Goal: Information Seeking & Learning: Learn about a topic

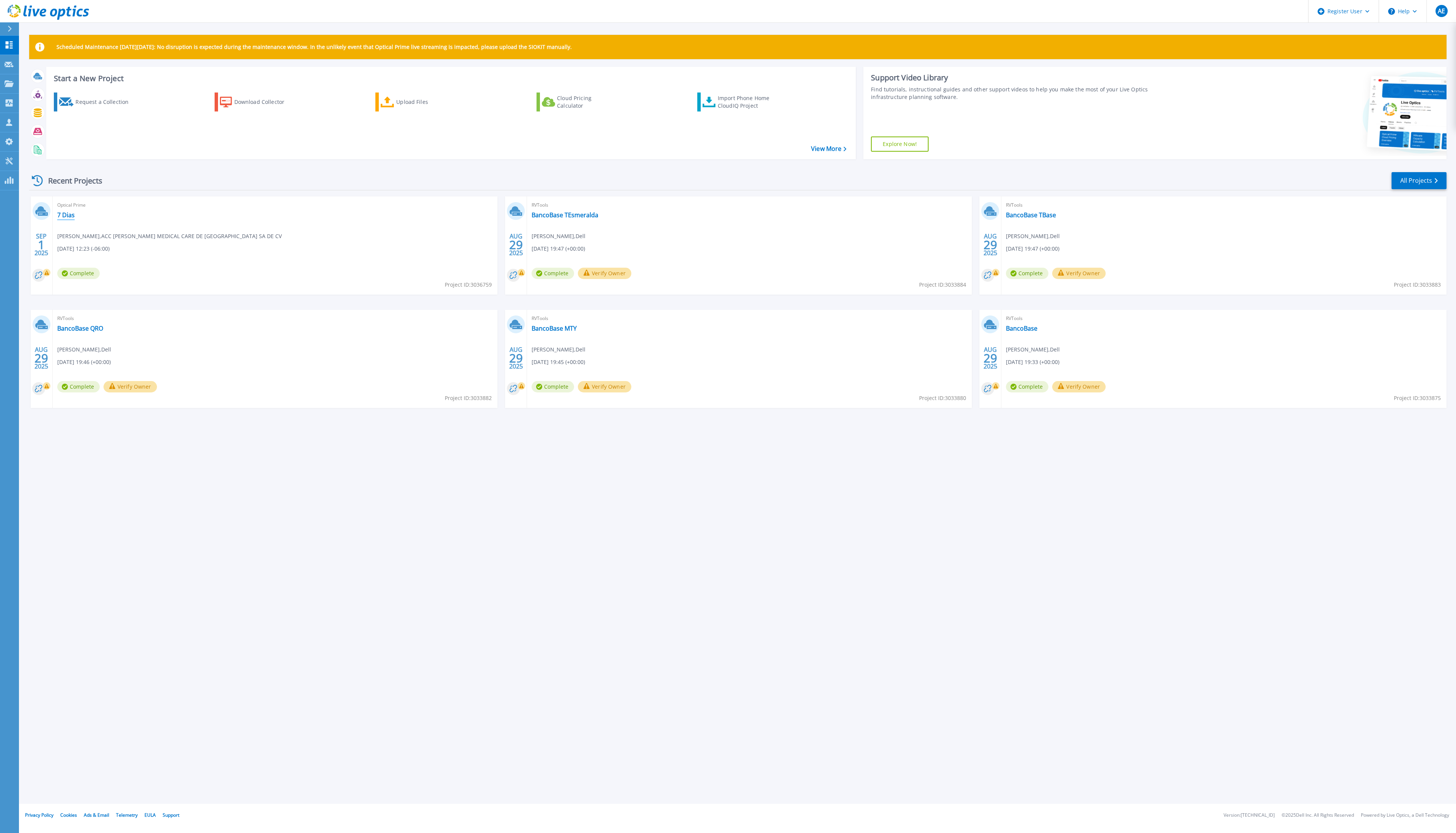
click at [66, 214] on link "7 Dias" at bounding box center [66, 215] width 17 height 8
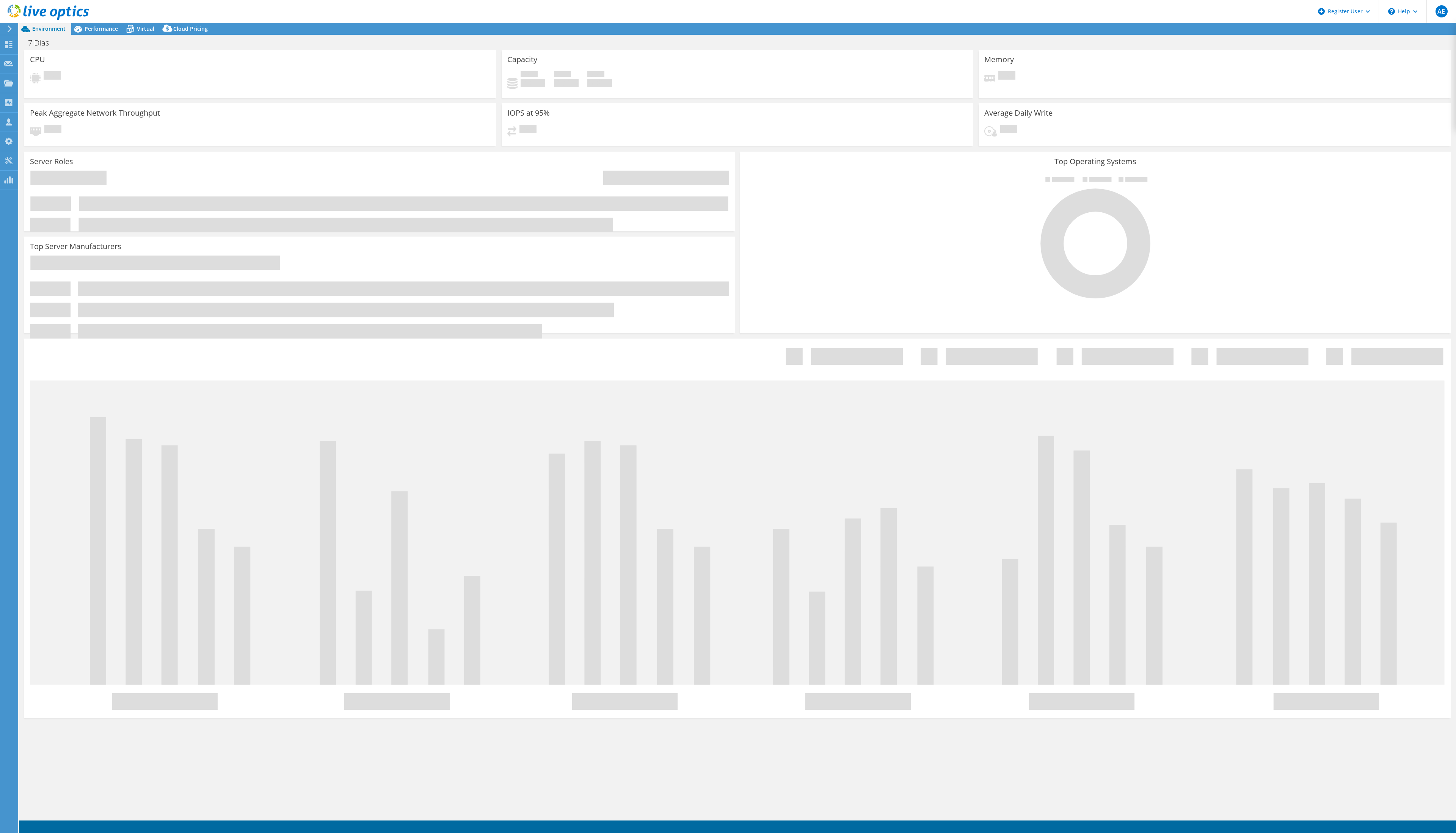
select select "USD"
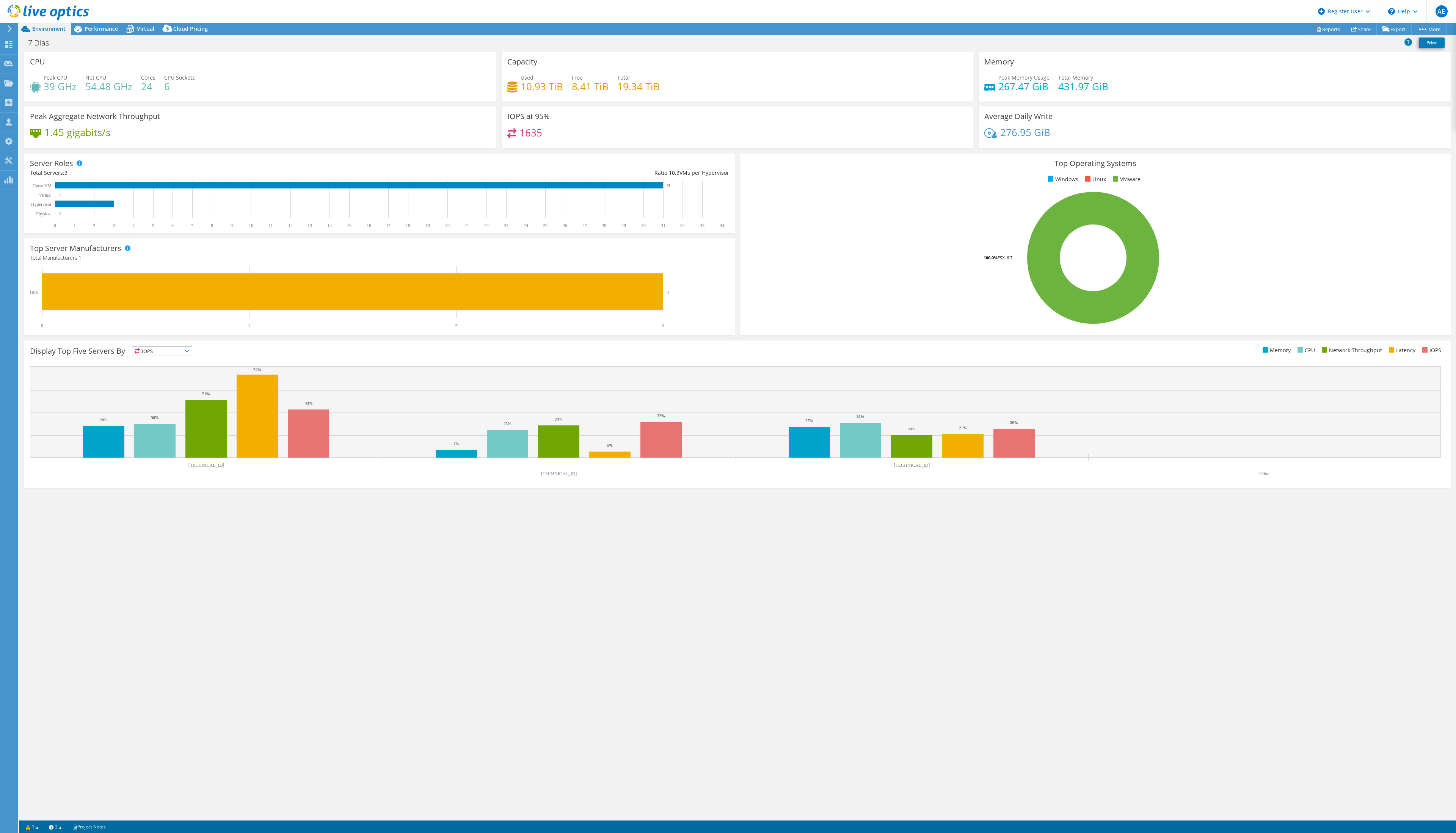
click at [191, 350] on span "IOPS" at bounding box center [162, 350] width 60 height 9
click at [189, 359] on li "IOPS" at bounding box center [162, 361] width 60 height 11
click at [192, 349] on span "IOPS" at bounding box center [162, 350] width 60 height 9
click at [188, 367] on li "Memory" at bounding box center [162, 371] width 60 height 11
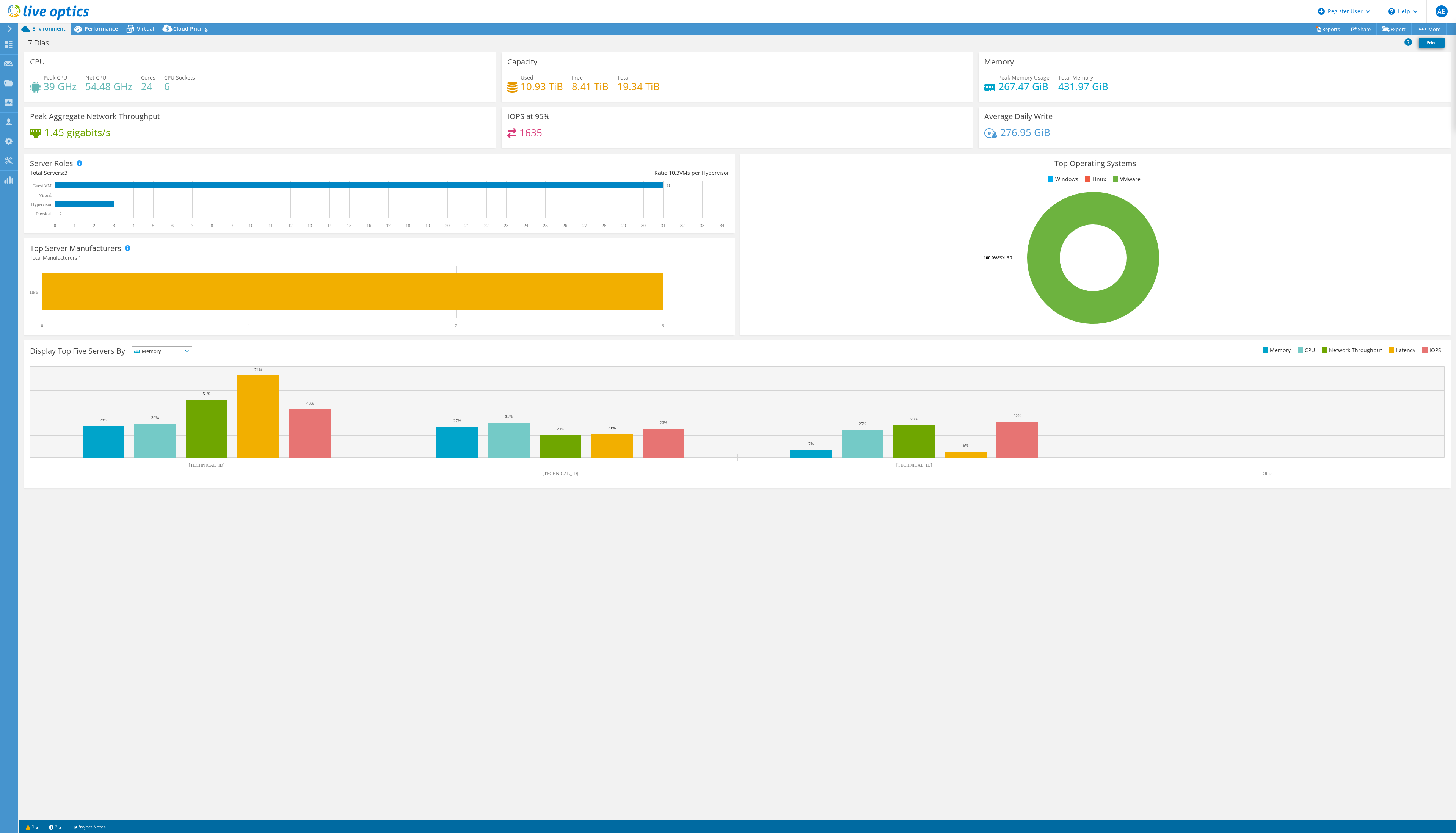
click at [192, 350] on span "Memory" at bounding box center [162, 350] width 60 height 9
click at [181, 379] on li "CPU" at bounding box center [162, 382] width 60 height 11
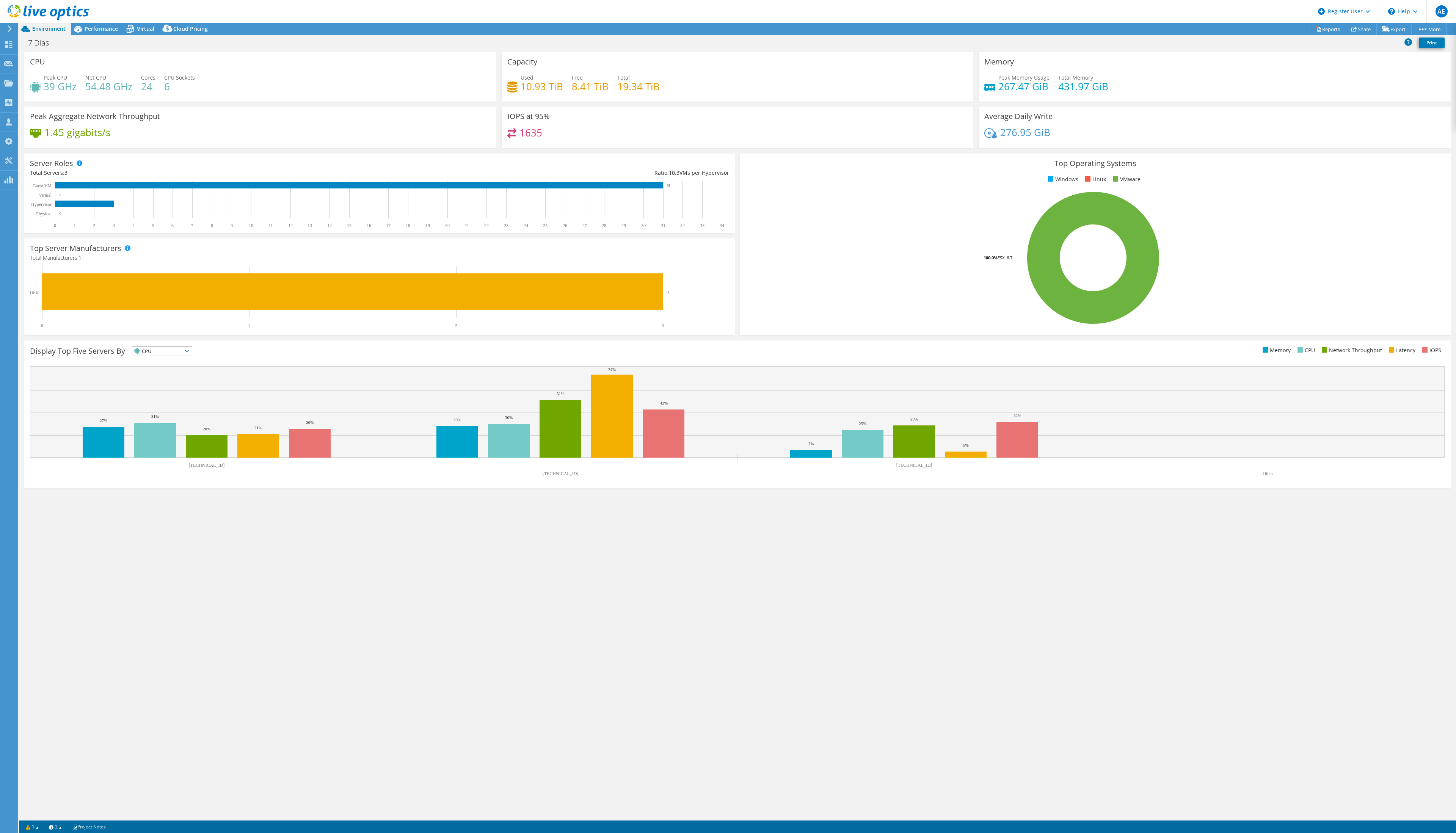
click at [192, 348] on span "CPU" at bounding box center [162, 350] width 60 height 9
click at [184, 388] on li "Network Throughput" at bounding box center [162, 393] width 60 height 11
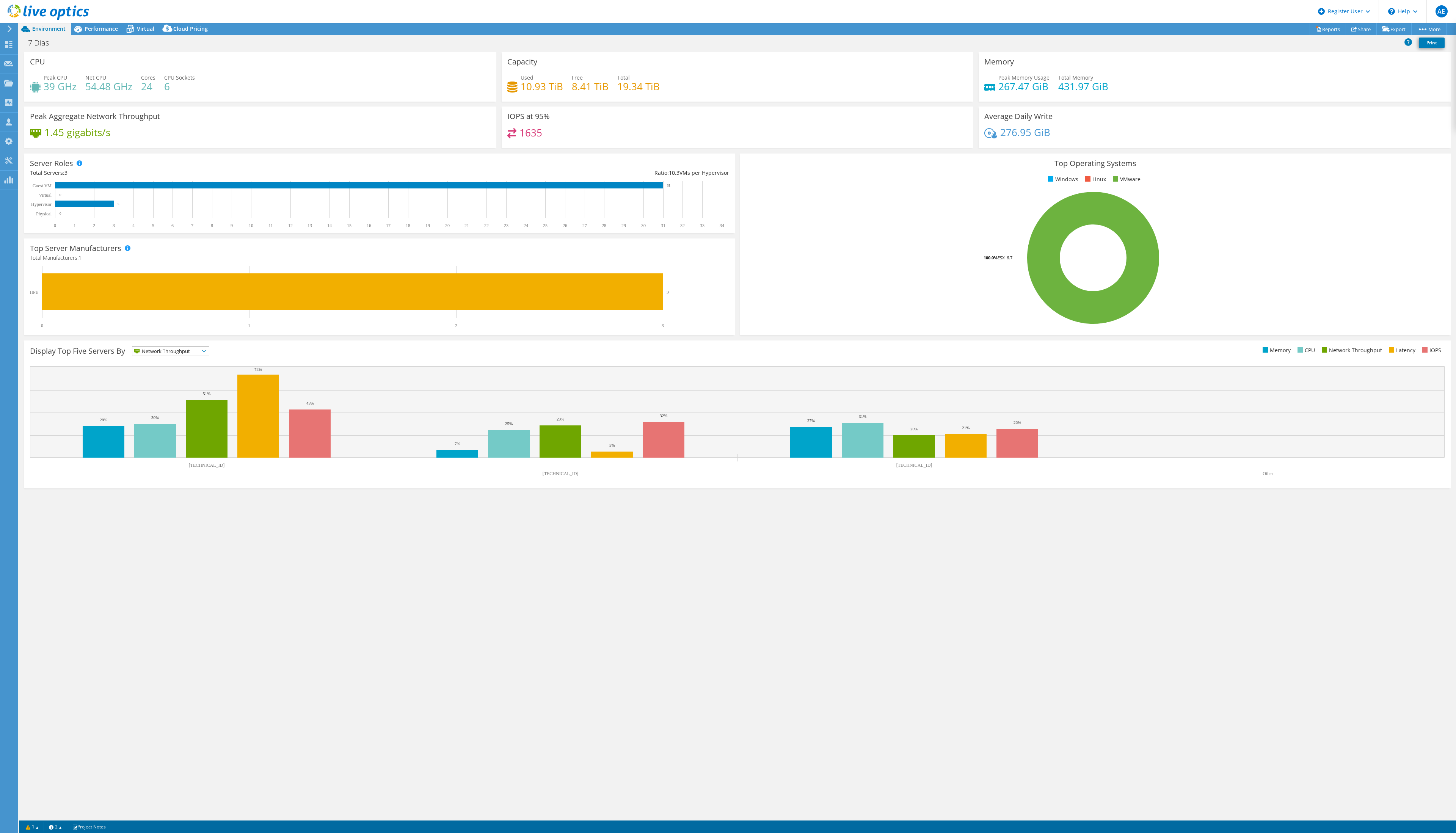
click at [206, 350] on icon at bounding box center [204, 351] width 4 height 2
click at [193, 398] on li "Latency" at bounding box center [170, 404] width 77 height 11
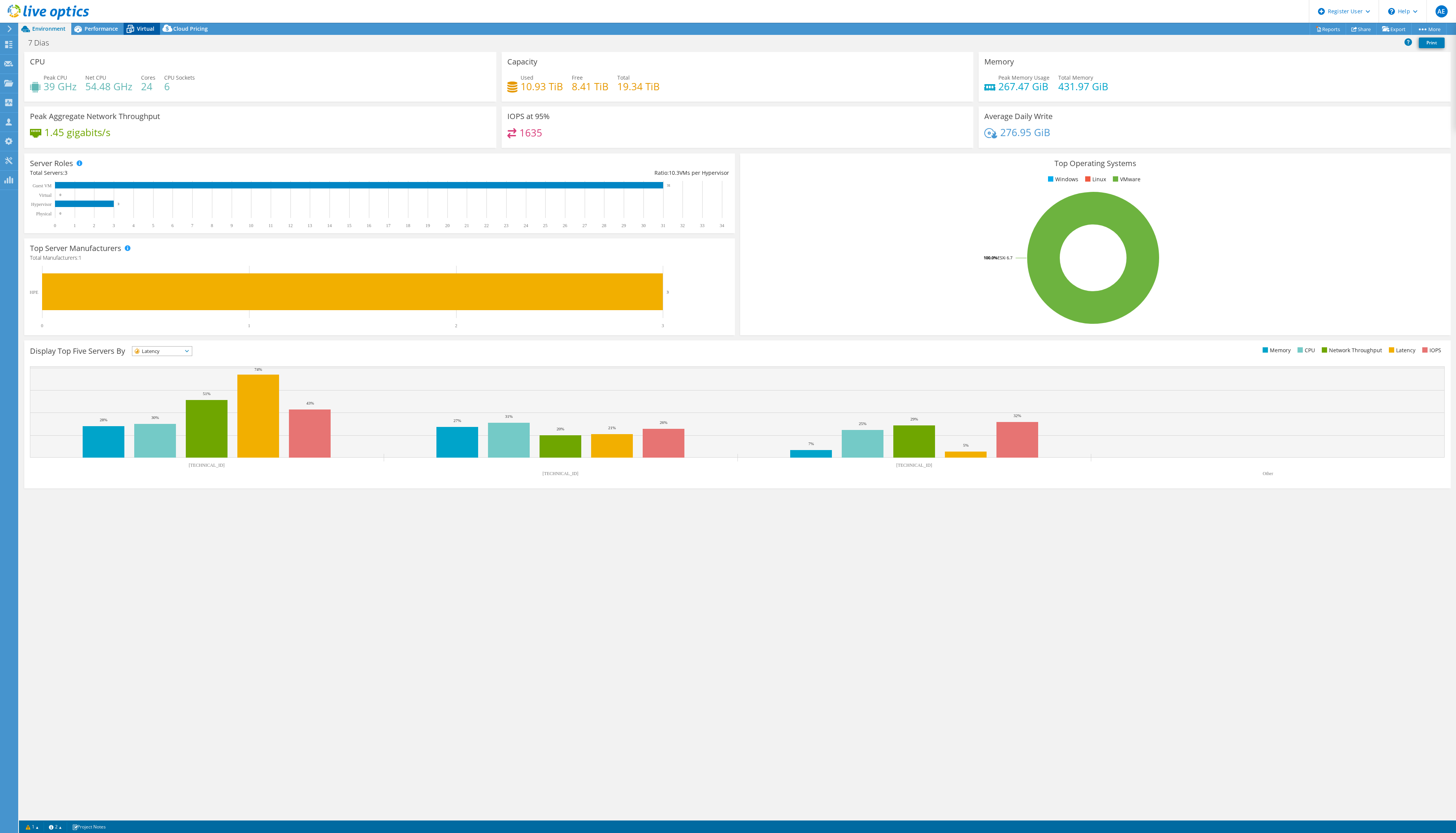
click at [145, 28] on span "Virtual" at bounding box center [145, 29] width 17 height 7
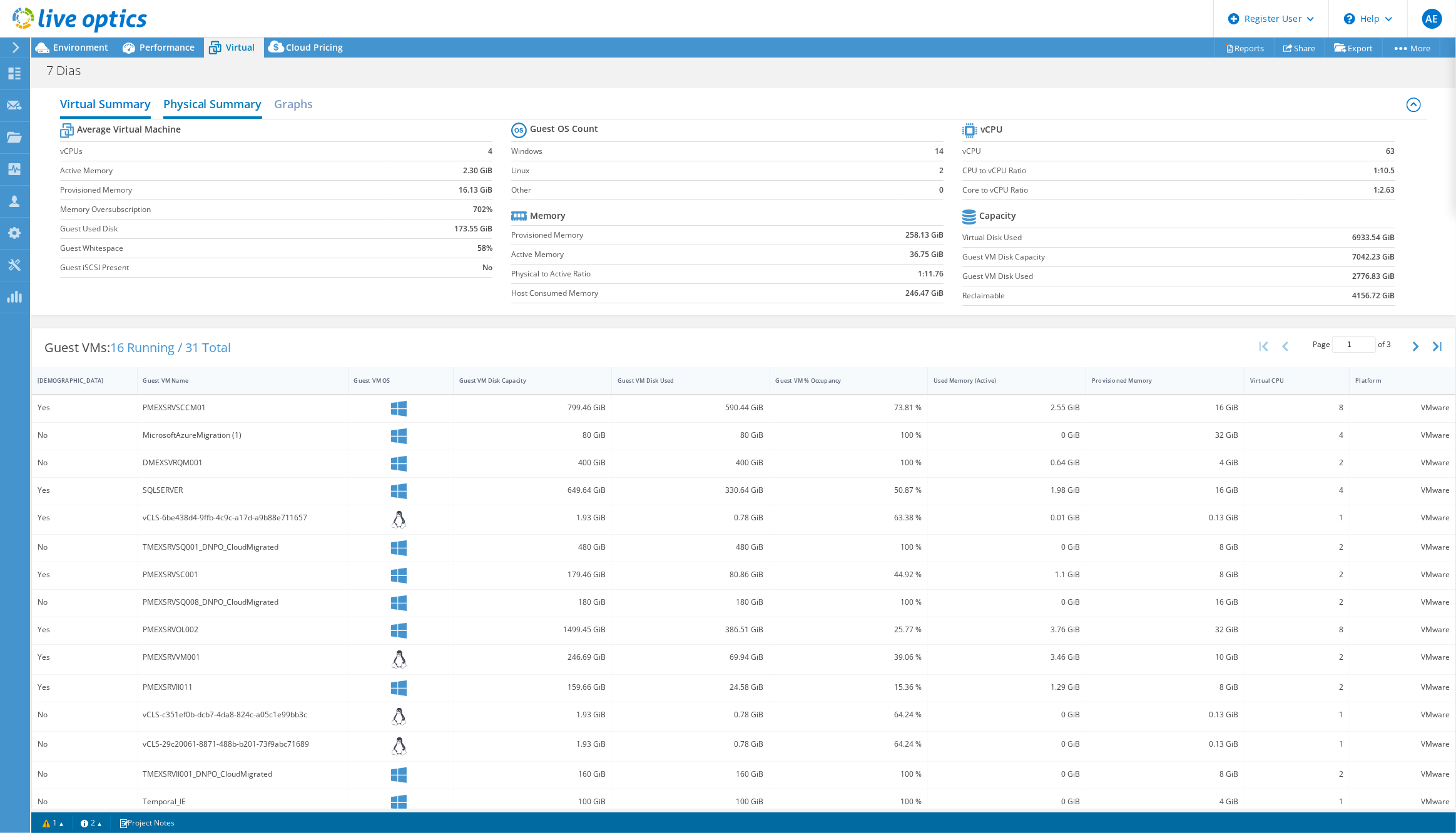
click at [194, 100] on h2 "Physical Summary" at bounding box center [212, 106] width 99 height 28
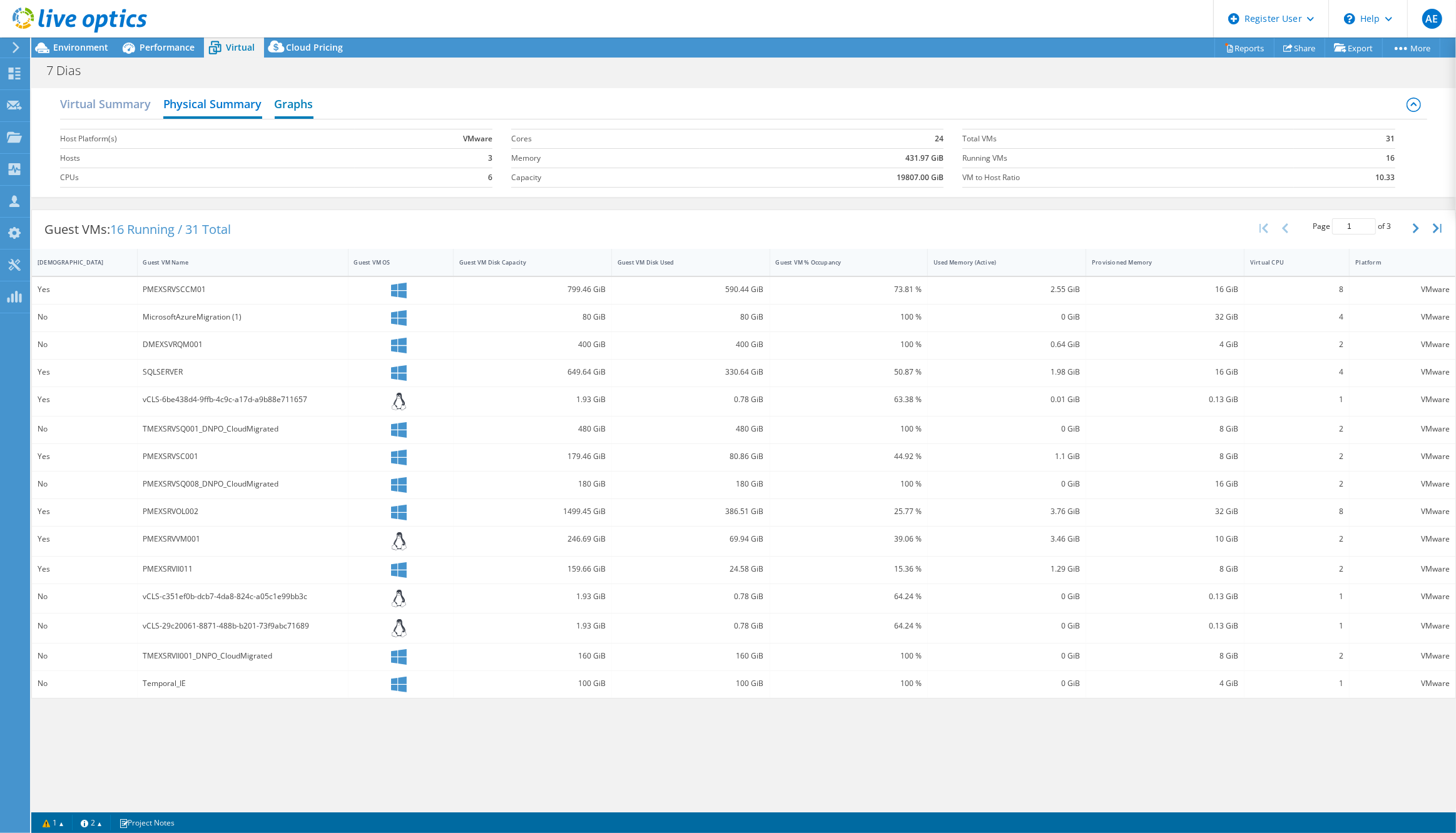
click at [288, 98] on h2 "Graphs" at bounding box center [293, 106] width 38 height 28
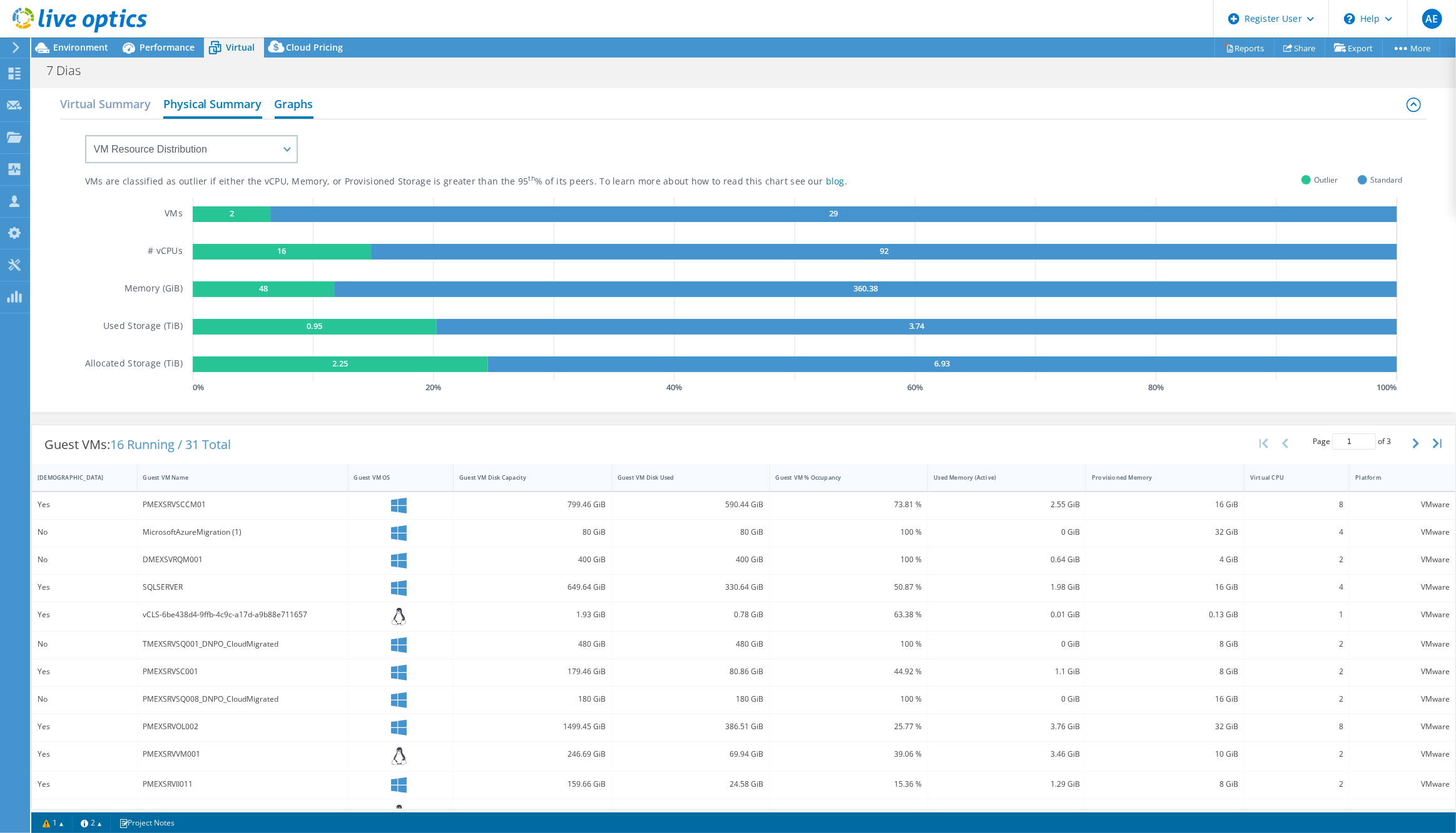
click at [221, 104] on h2 "Physical Summary" at bounding box center [212, 106] width 99 height 28
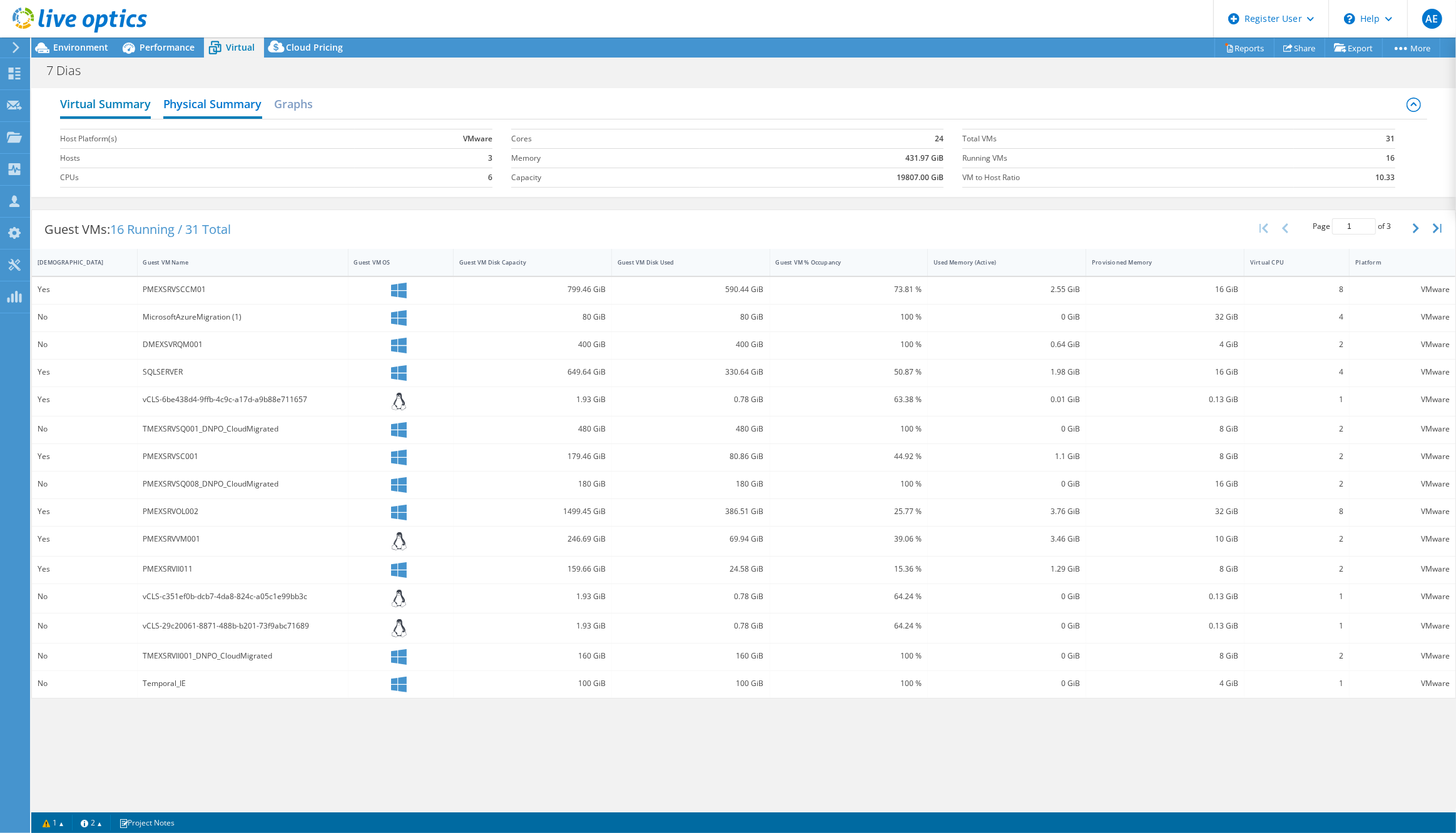
click at [97, 97] on h2 "Virtual Summary" at bounding box center [106, 106] width 91 height 28
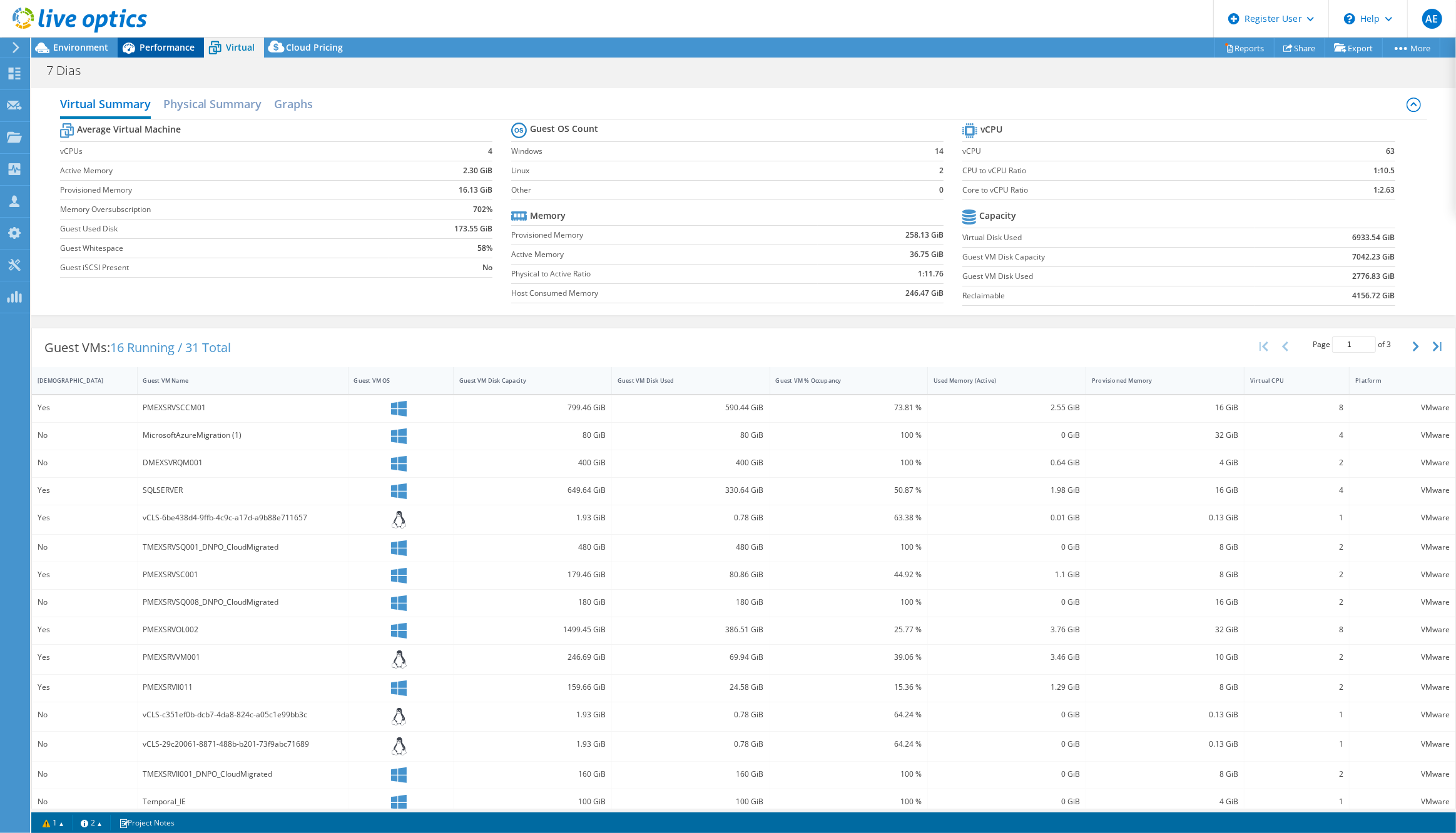
click at [166, 42] on span "Performance" at bounding box center [167, 47] width 55 height 12
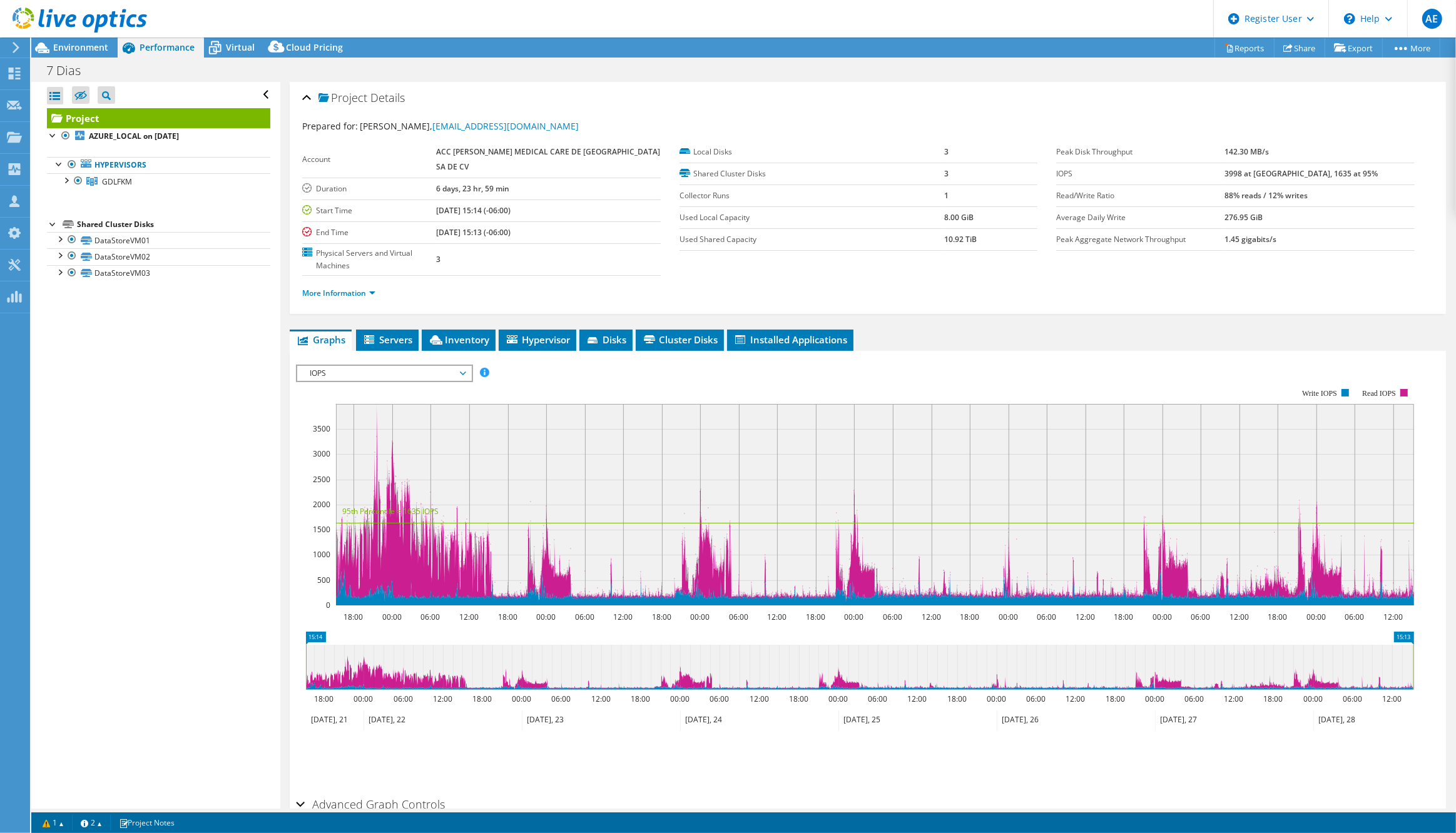
click at [79, 40] on div at bounding box center [73, 21] width 147 height 41
click at [77, 43] on span "Environment" at bounding box center [81, 47] width 55 height 12
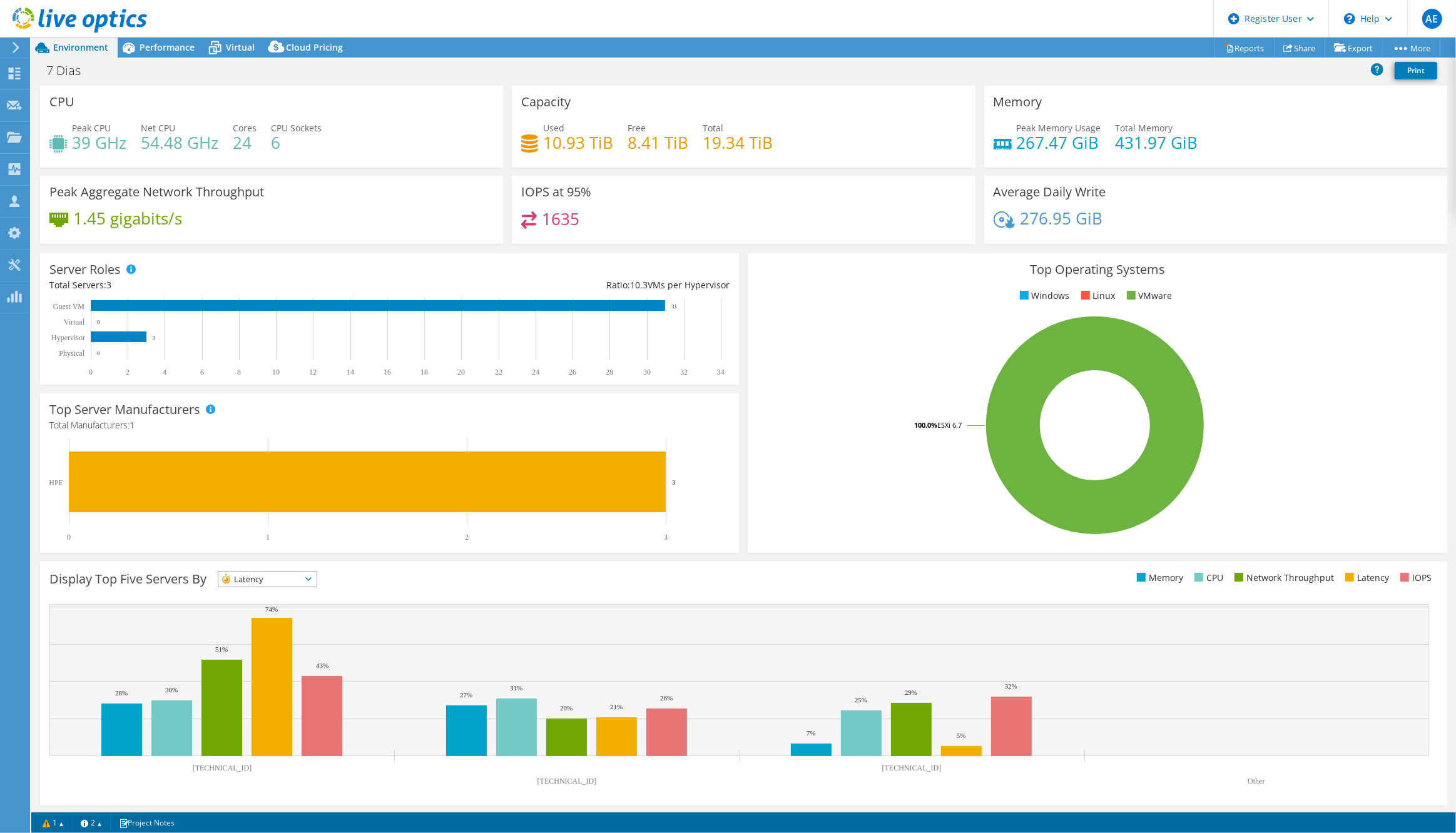
scroll to position [1, 0]
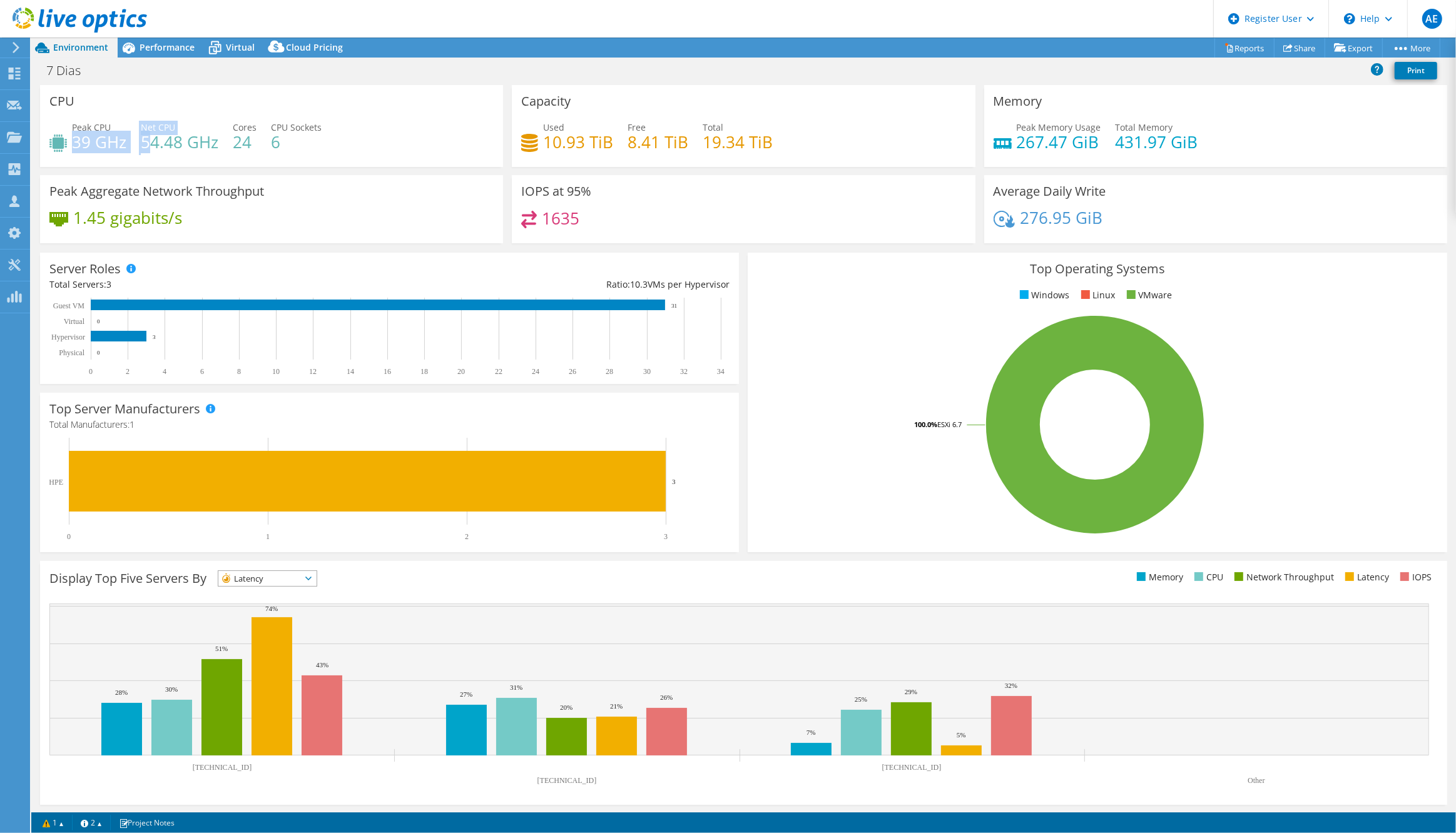
drag, startPoint x: 74, startPoint y: 141, endPoint x: 146, endPoint y: 139, distance: 72.0
click at [146, 139] on div "Peak CPU 39 GHz Net CPU 54.48 GHz Cores 24 CPU Sockets 6" at bounding box center [271, 140] width 444 height 40
click at [732, 230] on div "1635" at bounding box center [743, 224] width 444 height 27
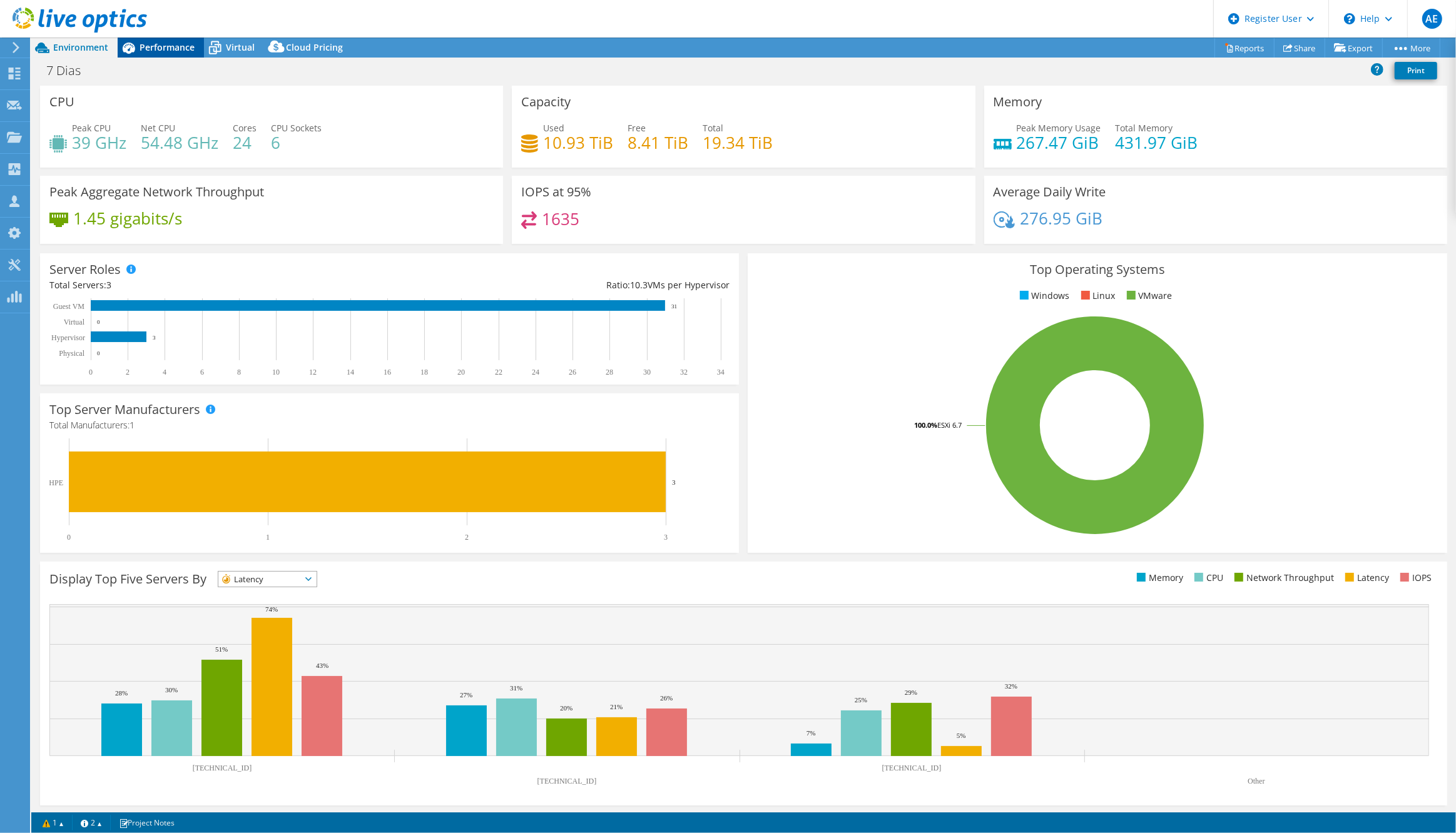
click at [149, 47] on span "Performance" at bounding box center [167, 47] width 55 height 12
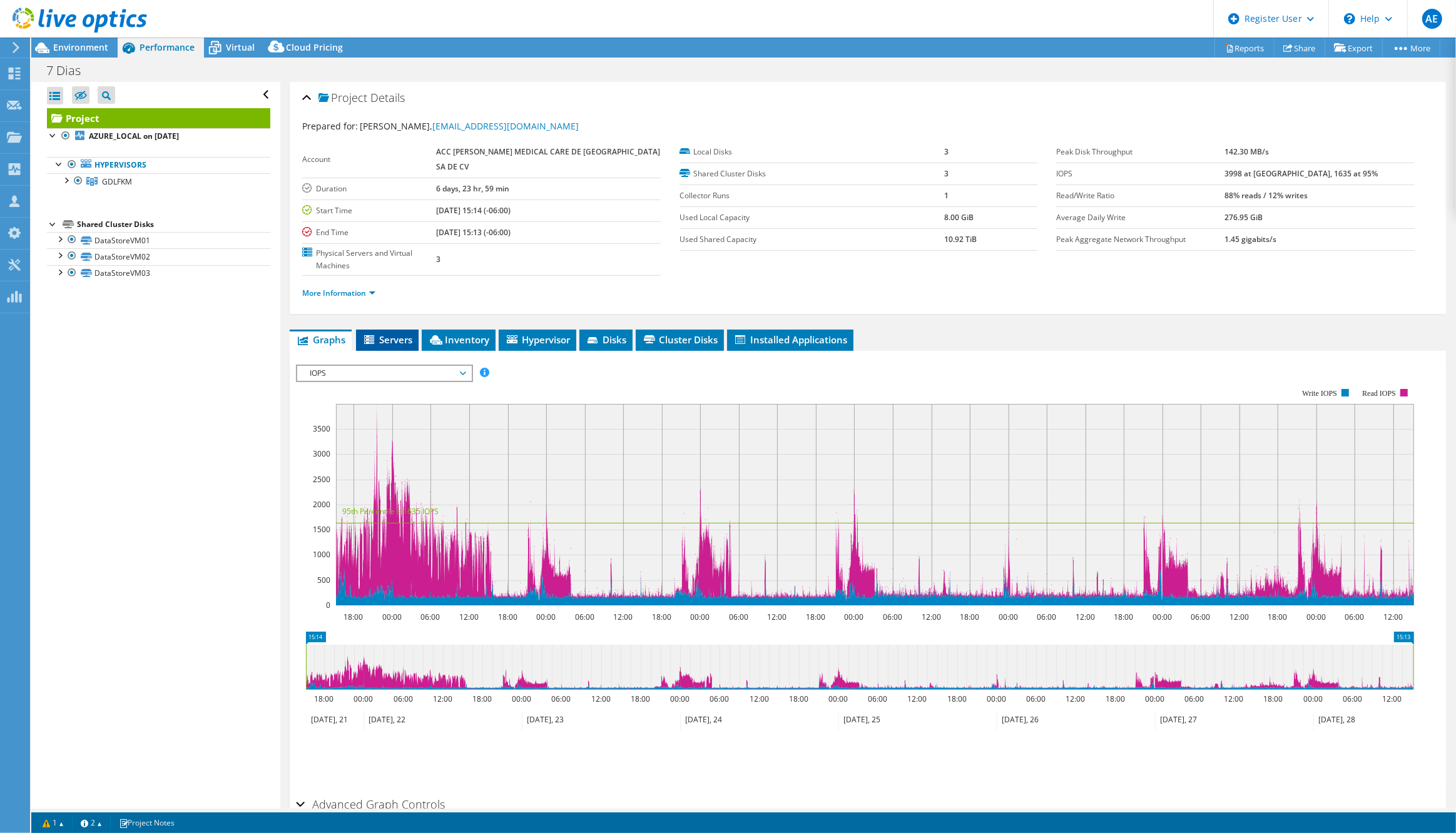
click at [393, 334] on span "Servers" at bounding box center [387, 340] width 50 height 13
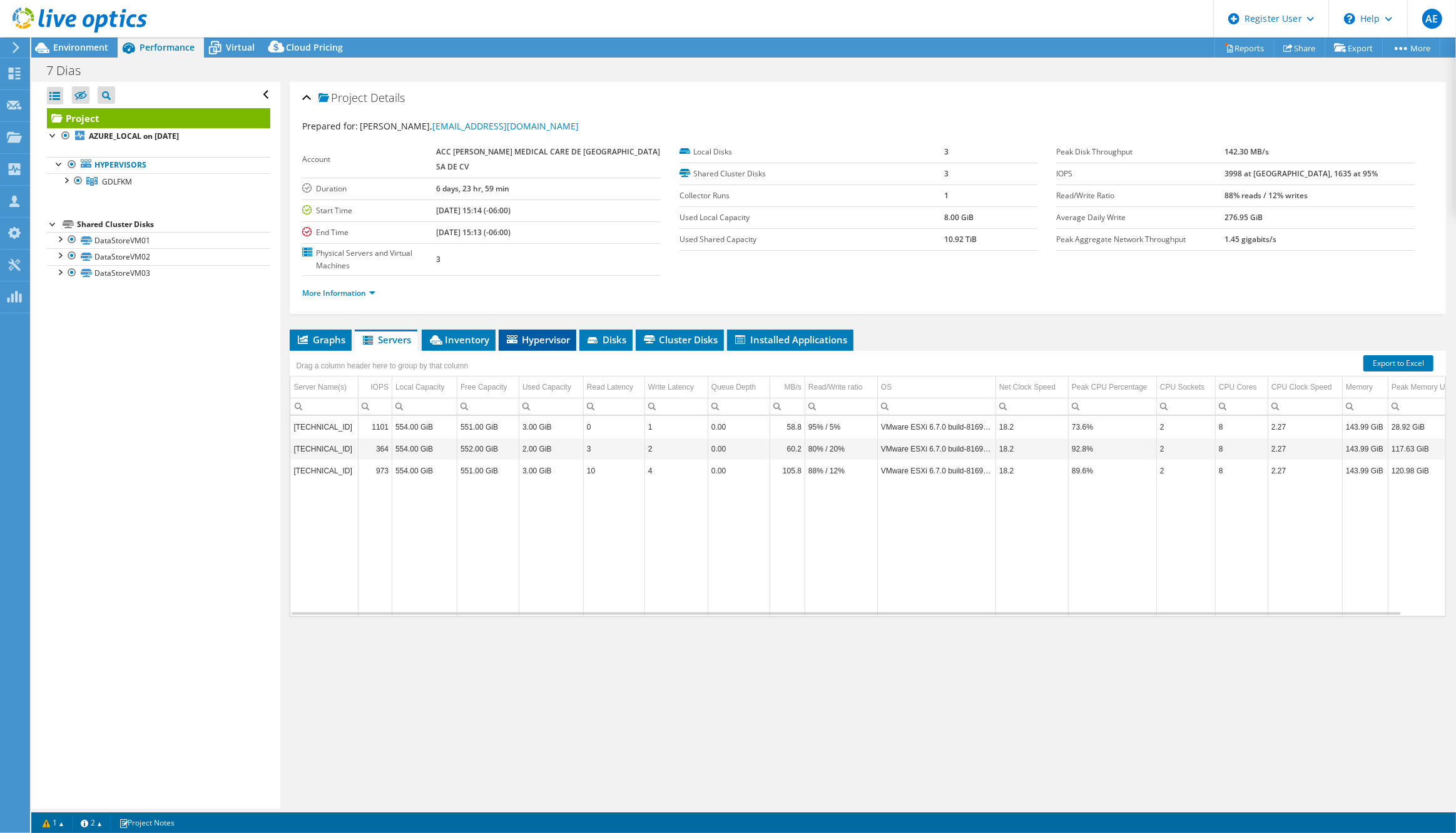
click at [550, 334] on span "Hypervisor" at bounding box center [538, 340] width 65 height 13
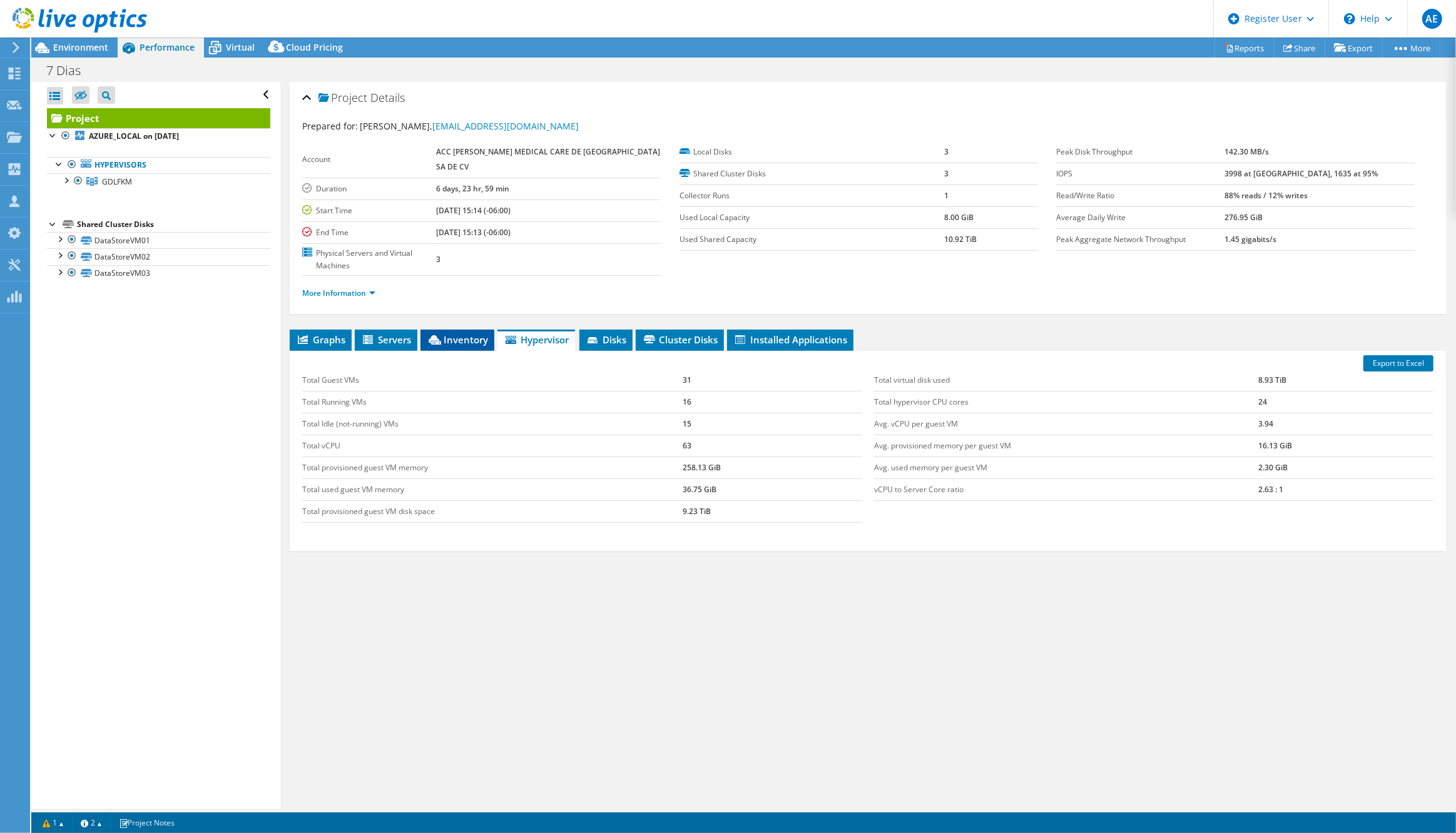
click at [445, 334] on span "Inventory" at bounding box center [457, 340] width 61 height 13
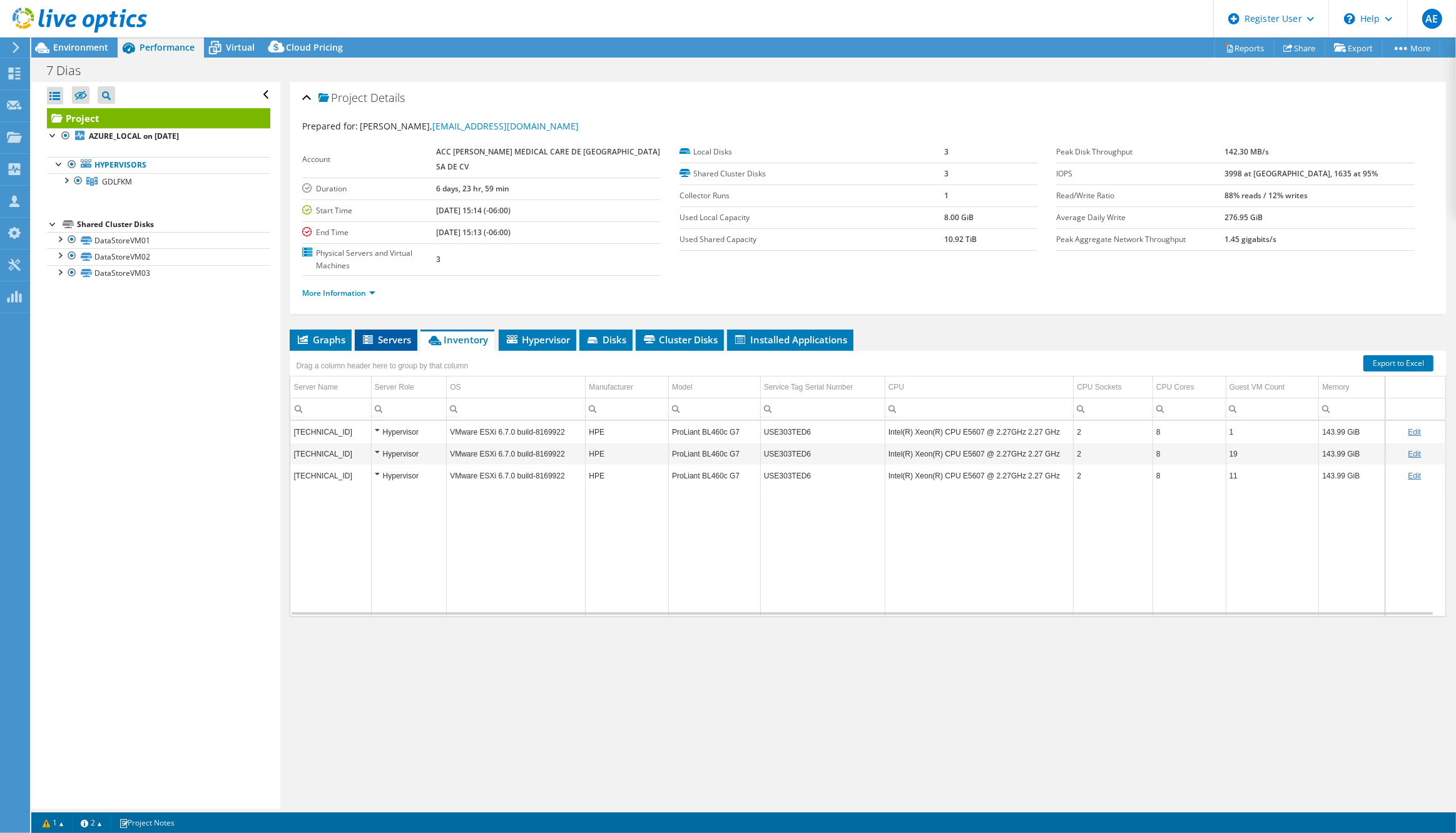
click at [395, 334] on span "Servers" at bounding box center [386, 340] width 50 height 13
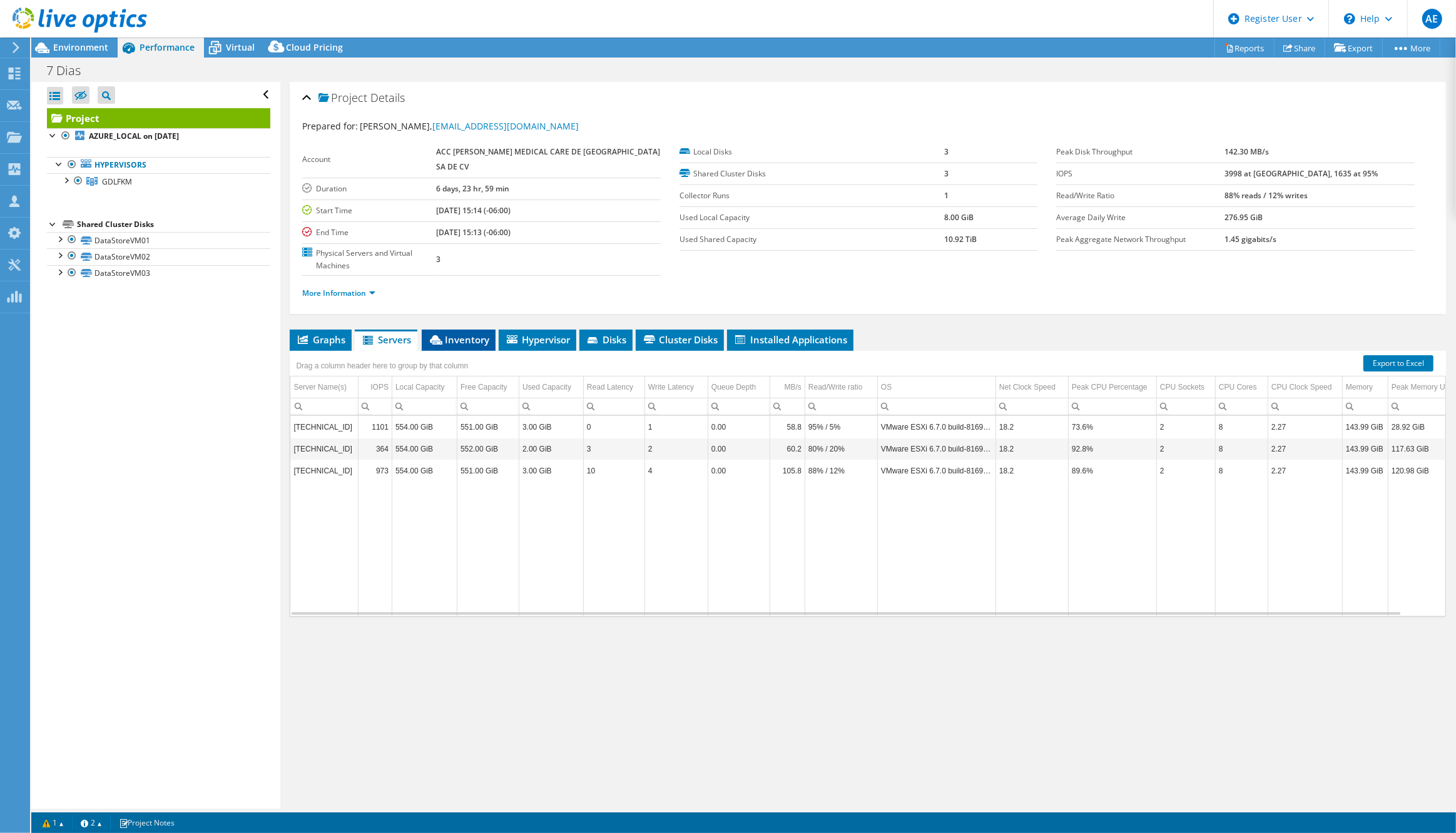
click at [450, 334] on span "Inventory" at bounding box center [459, 340] width 61 height 13
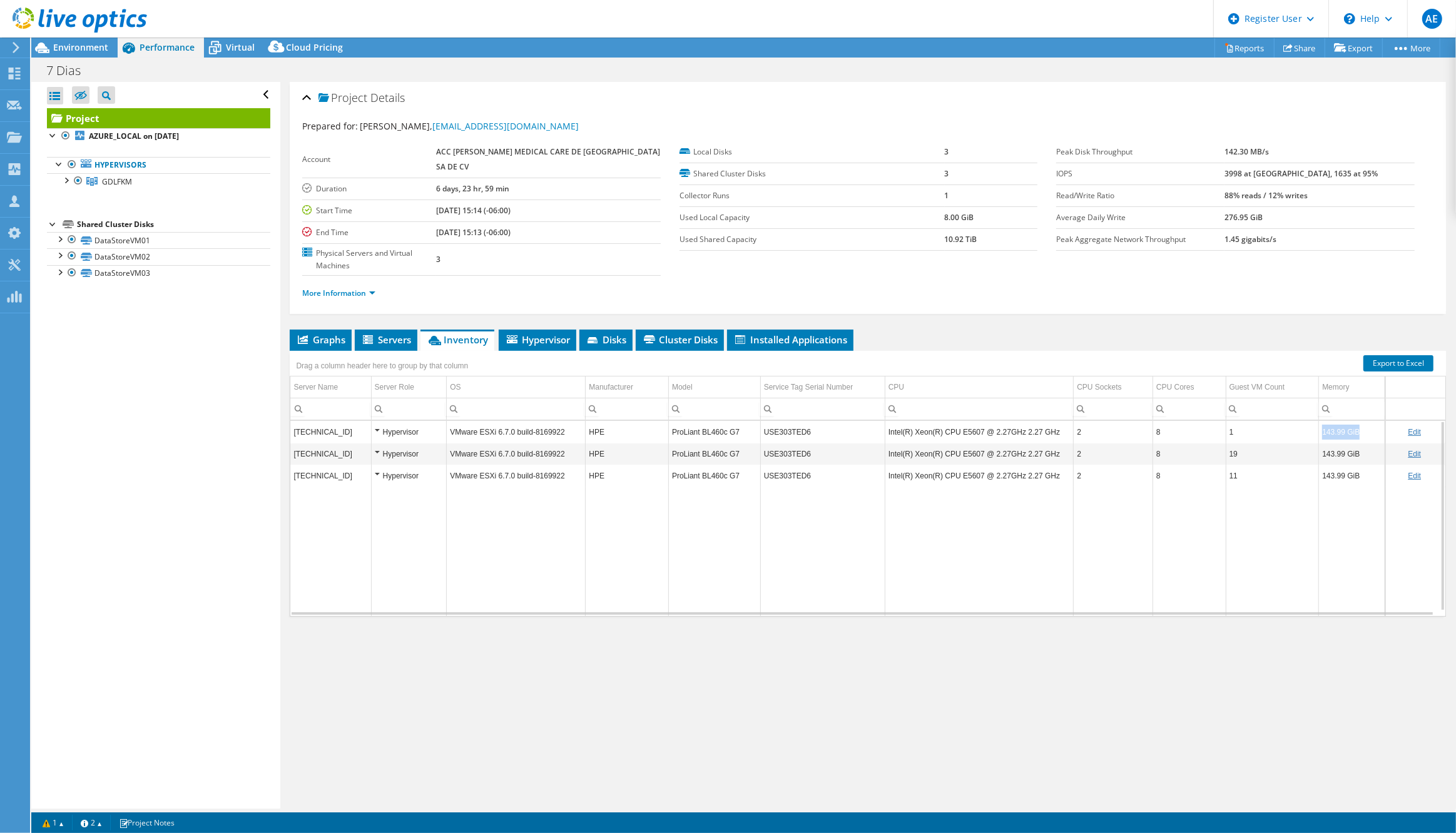
drag, startPoint x: 1357, startPoint y: 406, endPoint x: 1310, endPoint y: 406, distance: 47.0
click at [1310, 421] on tr "[TECHNICAL_ID] Hypervisor VMware ESXi 6.7.0 build-8169922 HPE ProLiant BL460c G…" at bounding box center [868, 432] width 1155 height 22
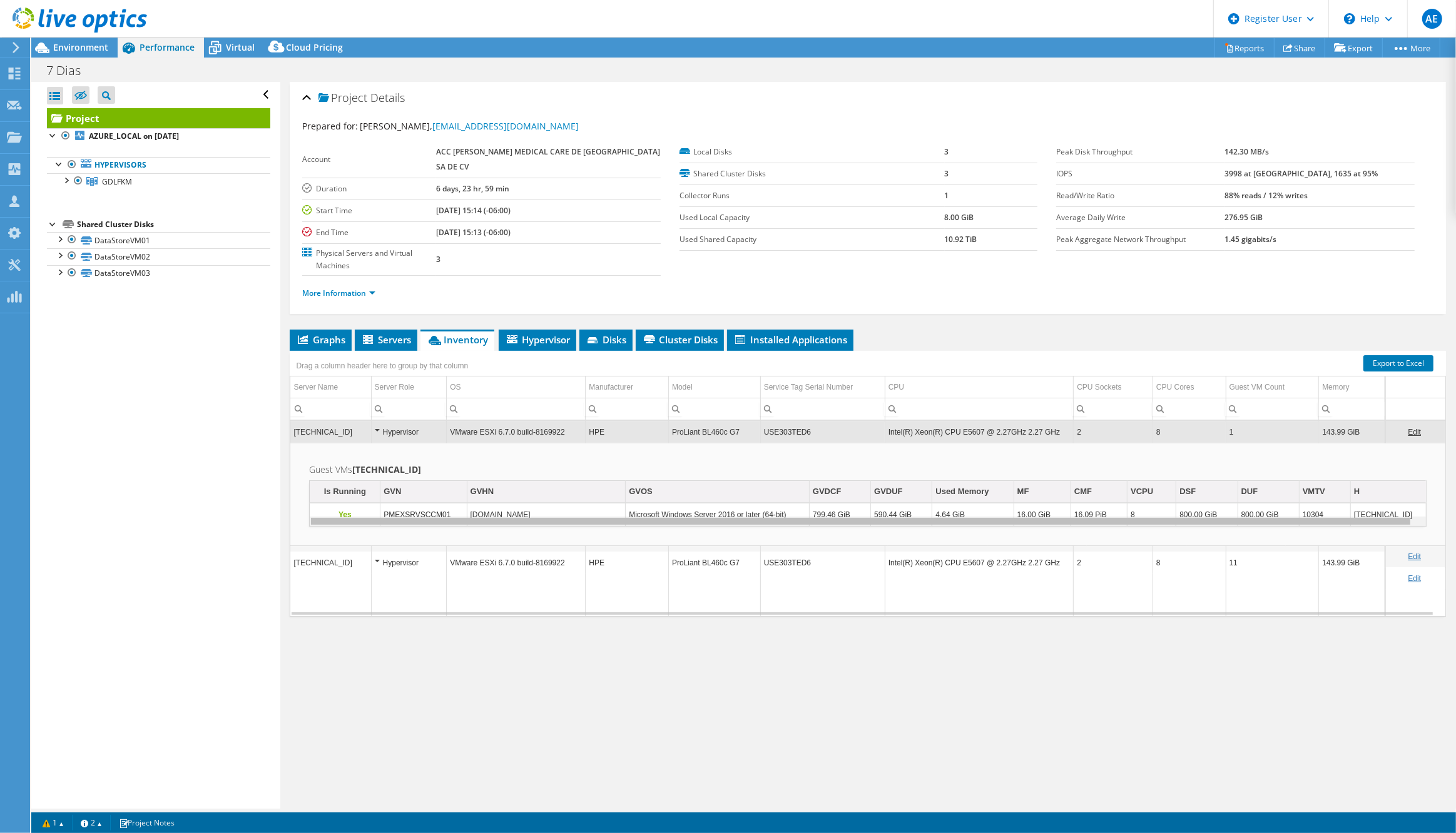
click at [1335, 496] on body "AE Dell User [PERSON_NAME] [PERSON_NAME][EMAIL_ADDRESS][PERSON_NAME][DOMAIN_NAM…" at bounding box center [728, 416] width 1456 height 833
drag, startPoint x: 465, startPoint y: 645, endPoint x: 315, endPoint y: 534, distance: 186.6
click at [451, 630] on div "Project Details Prepared for: [PERSON_NAME], [PERSON_NAME][EMAIL_ADDRESS][DOMAI…" at bounding box center [868, 445] width 1176 height 727
click at [330, 507] on p "Yes" at bounding box center [345, 514] width 64 height 15
click at [425, 504] on td "PMEXSRVSCCM01" at bounding box center [422, 515] width 86 height 22
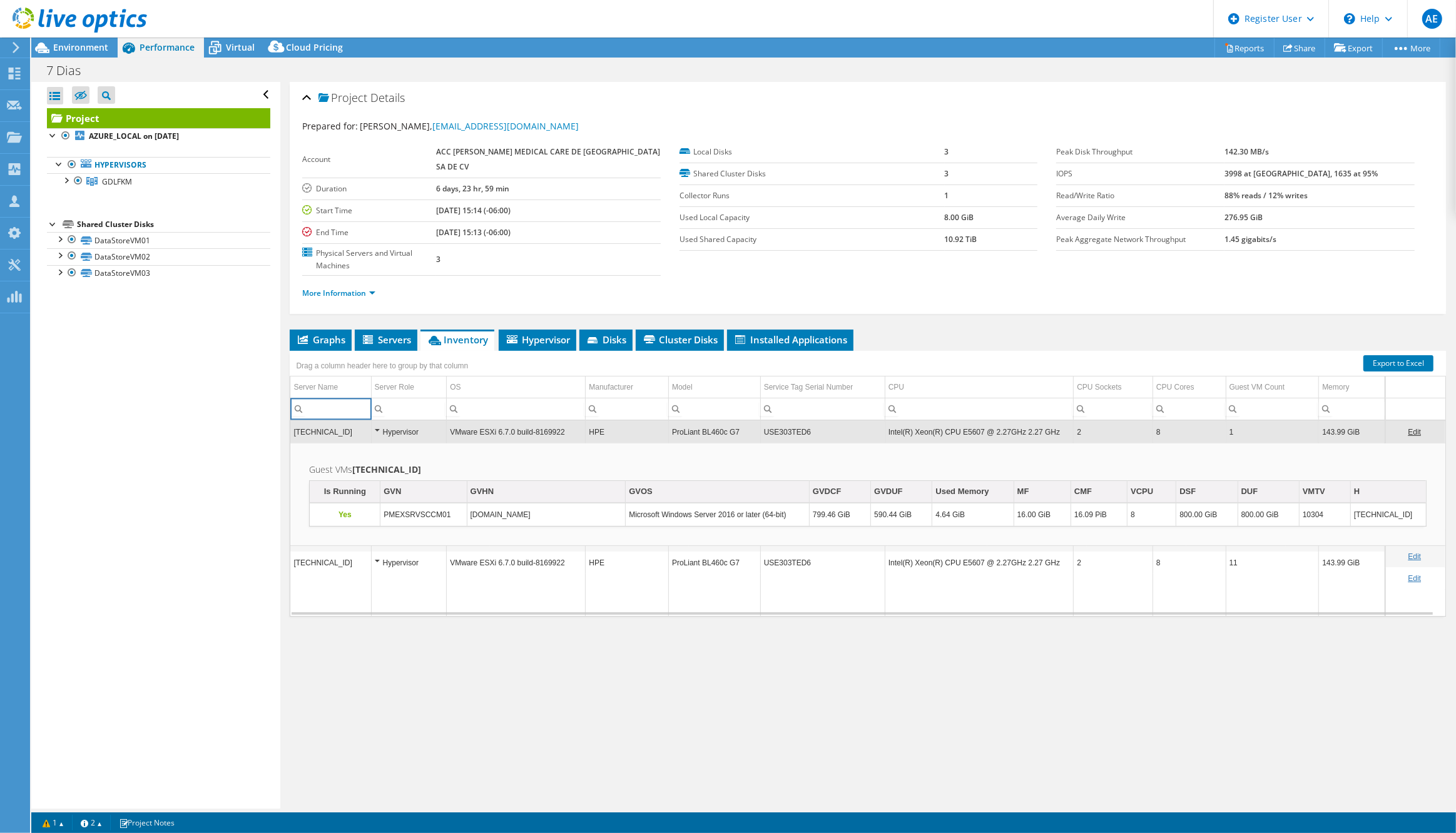
click at [307, 401] on input "Column Server Name, Filter cell" at bounding box center [330, 409] width 80 height 16
click at [407, 622] on div "Project Details Prepared for: [PERSON_NAME], [PERSON_NAME][EMAIL_ADDRESS][DOMAI…" at bounding box center [868, 445] width 1176 height 727
click at [394, 662] on div "Project Details Prepared for: [PERSON_NAME], [PERSON_NAME][EMAIL_ADDRESS][DOMAI…" at bounding box center [868, 445] width 1176 height 727
click at [340, 573] on td "Data grid" at bounding box center [331, 594] width 81 height 42
click at [307, 573] on td "Data grid" at bounding box center [331, 594] width 81 height 42
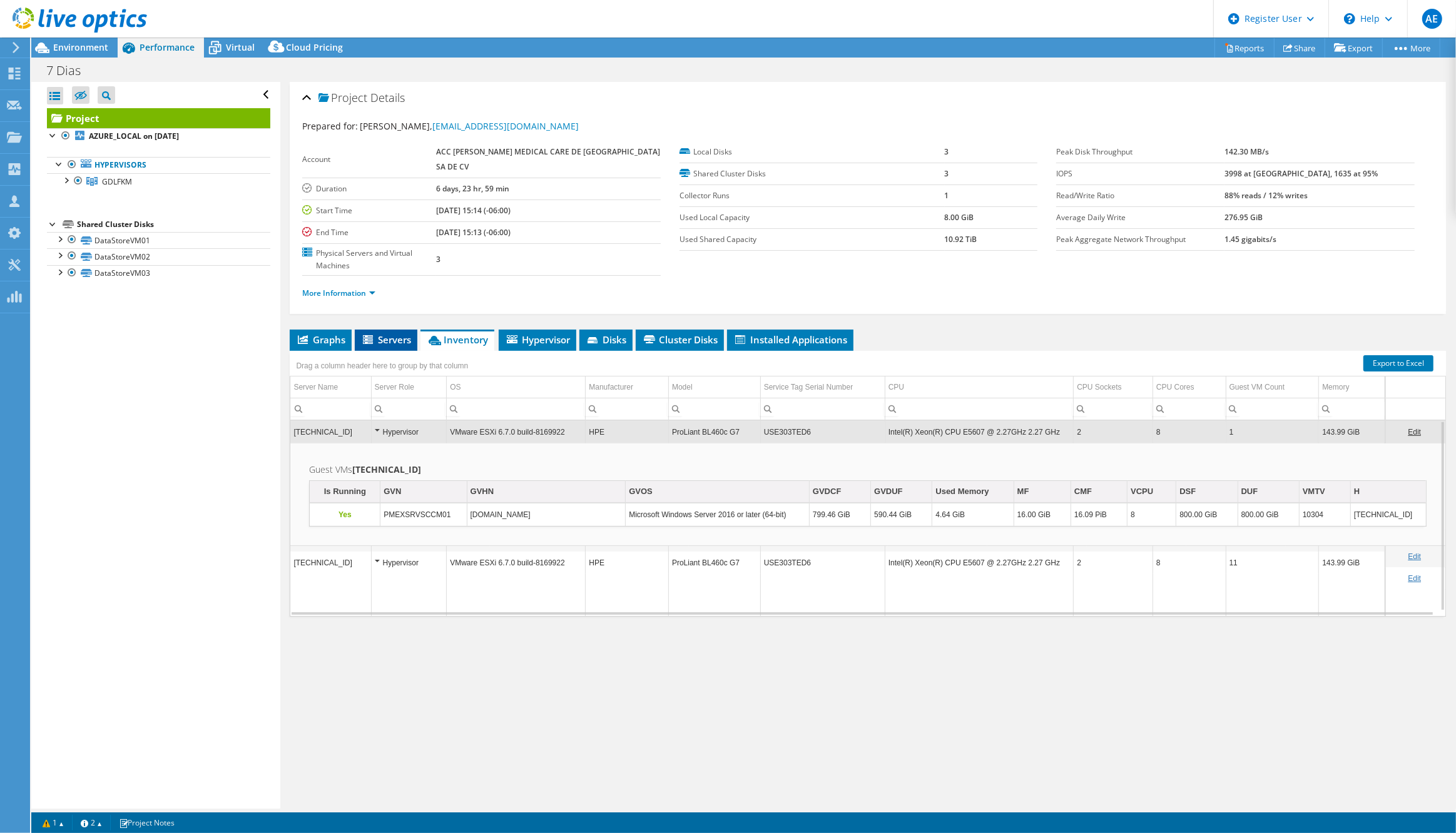
click at [394, 334] on span "Servers" at bounding box center [386, 340] width 50 height 13
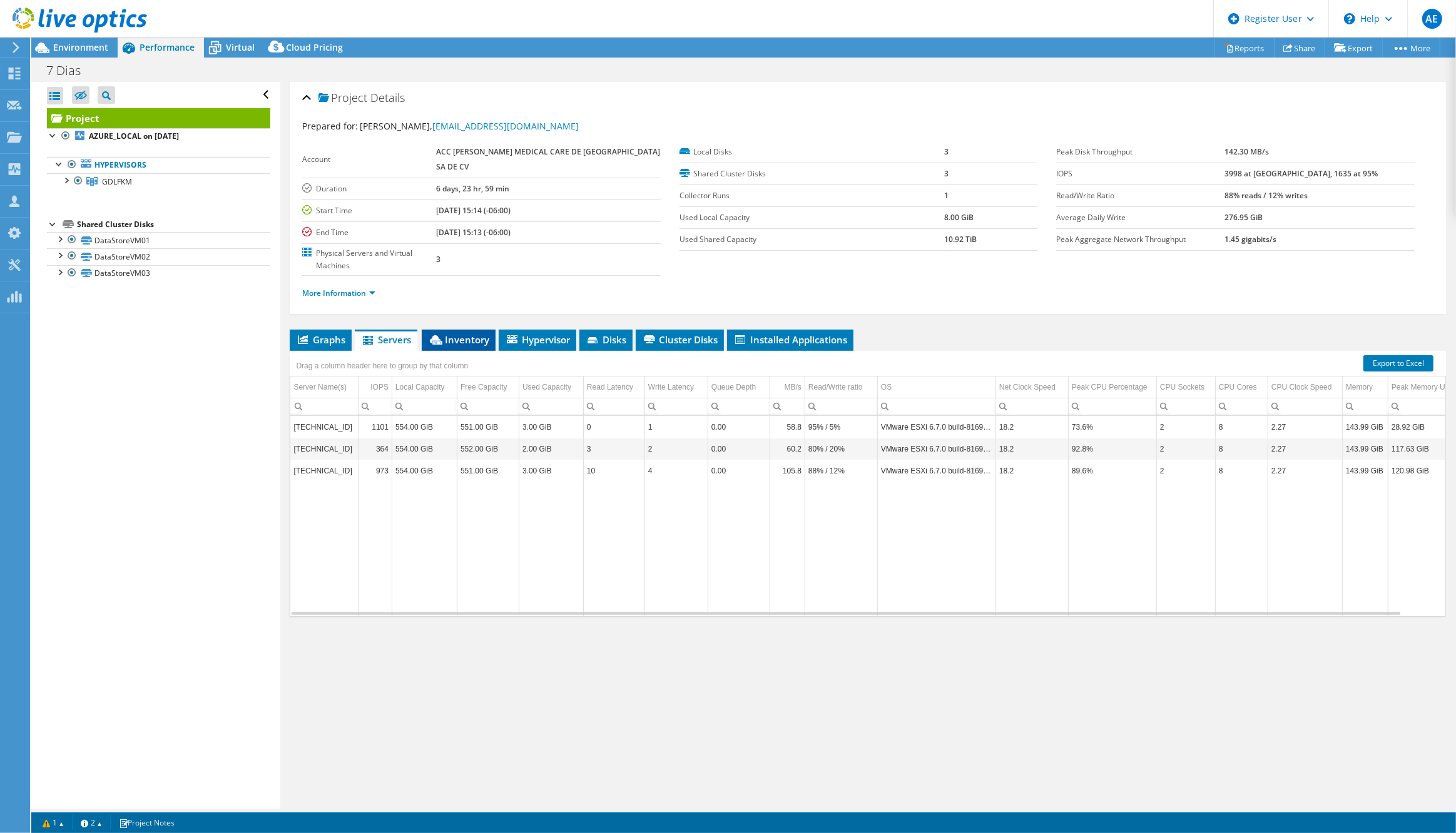
click at [467, 334] on span "Inventory" at bounding box center [459, 340] width 61 height 13
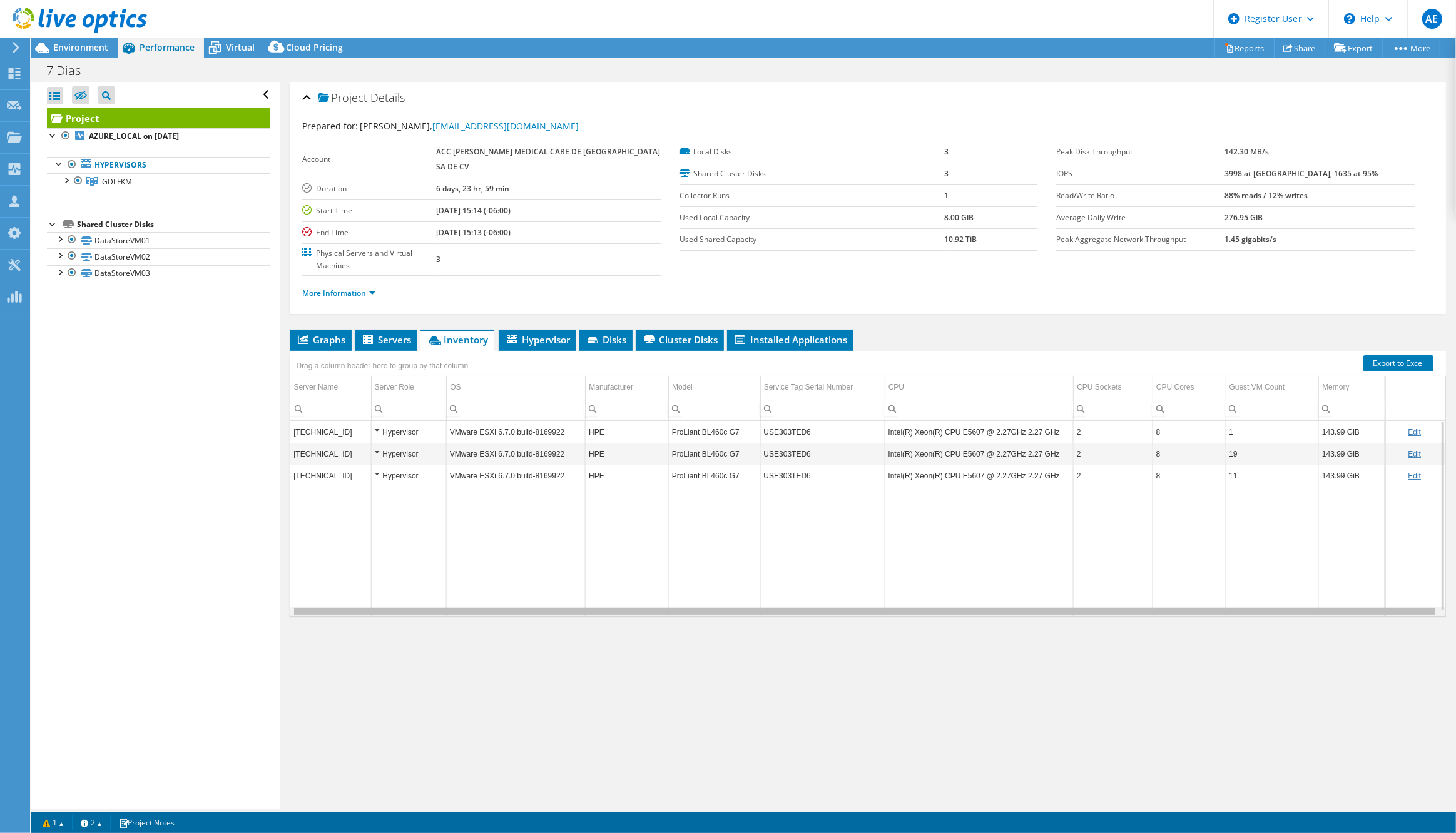
scroll to position [0, 2]
drag, startPoint x: 480, startPoint y: 586, endPoint x: 614, endPoint y: 591, distance: 134.1
click at [618, 594] on body "AE Dell User [PERSON_NAME] [PERSON_NAME][EMAIL_ADDRESS][PERSON_NAME][DOMAIN_NAM…" at bounding box center [728, 416] width 1456 height 833
click at [62, 240] on div at bounding box center [59, 238] width 13 height 13
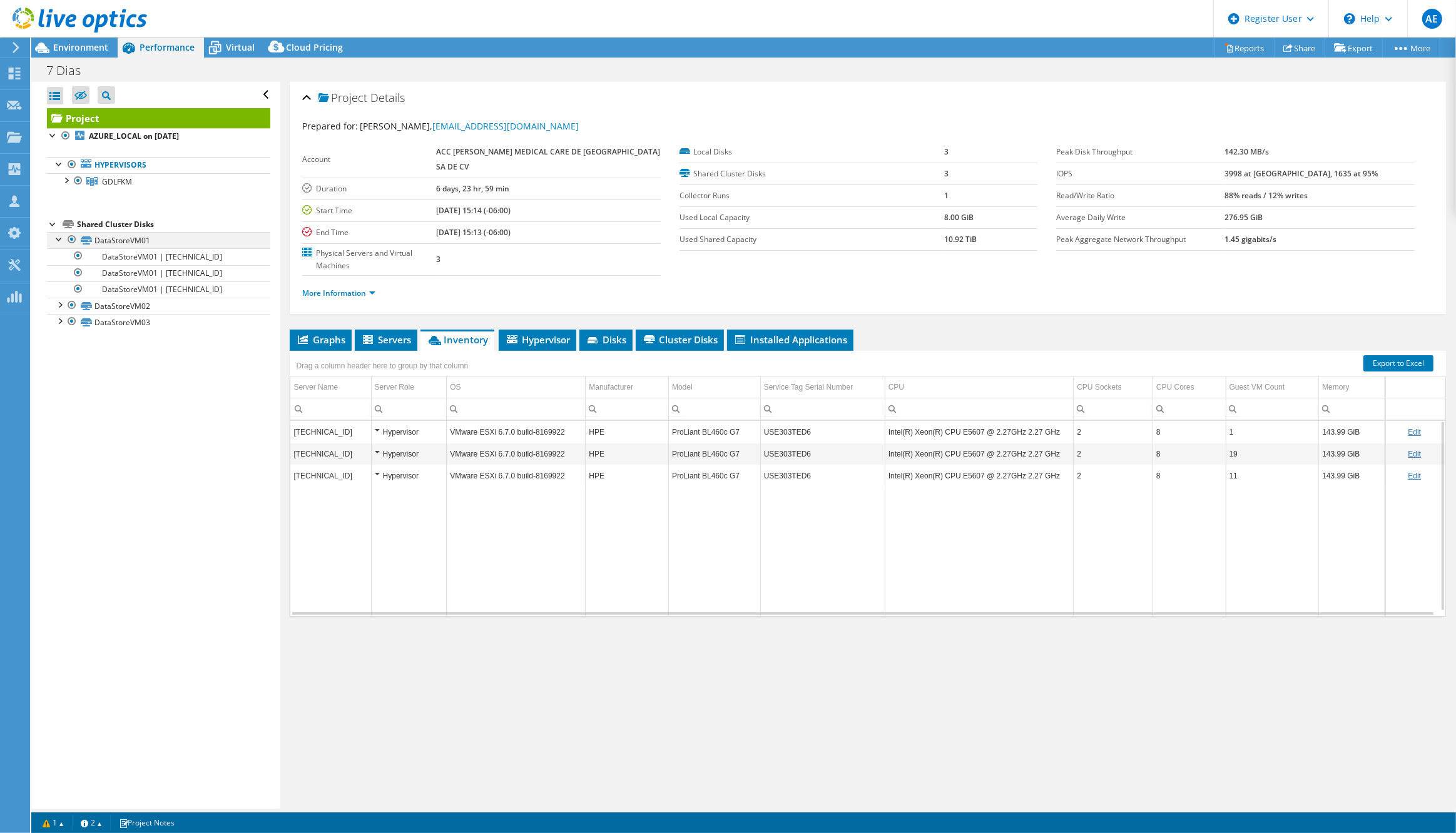
click at [62, 240] on div at bounding box center [59, 238] width 13 height 13
click at [59, 255] on div at bounding box center [59, 255] width 13 height 13
click at [60, 255] on div at bounding box center [59, 255] width 13 height 13
click at [57, 274] on div at bounding box center [59, 271] width 13 height 13
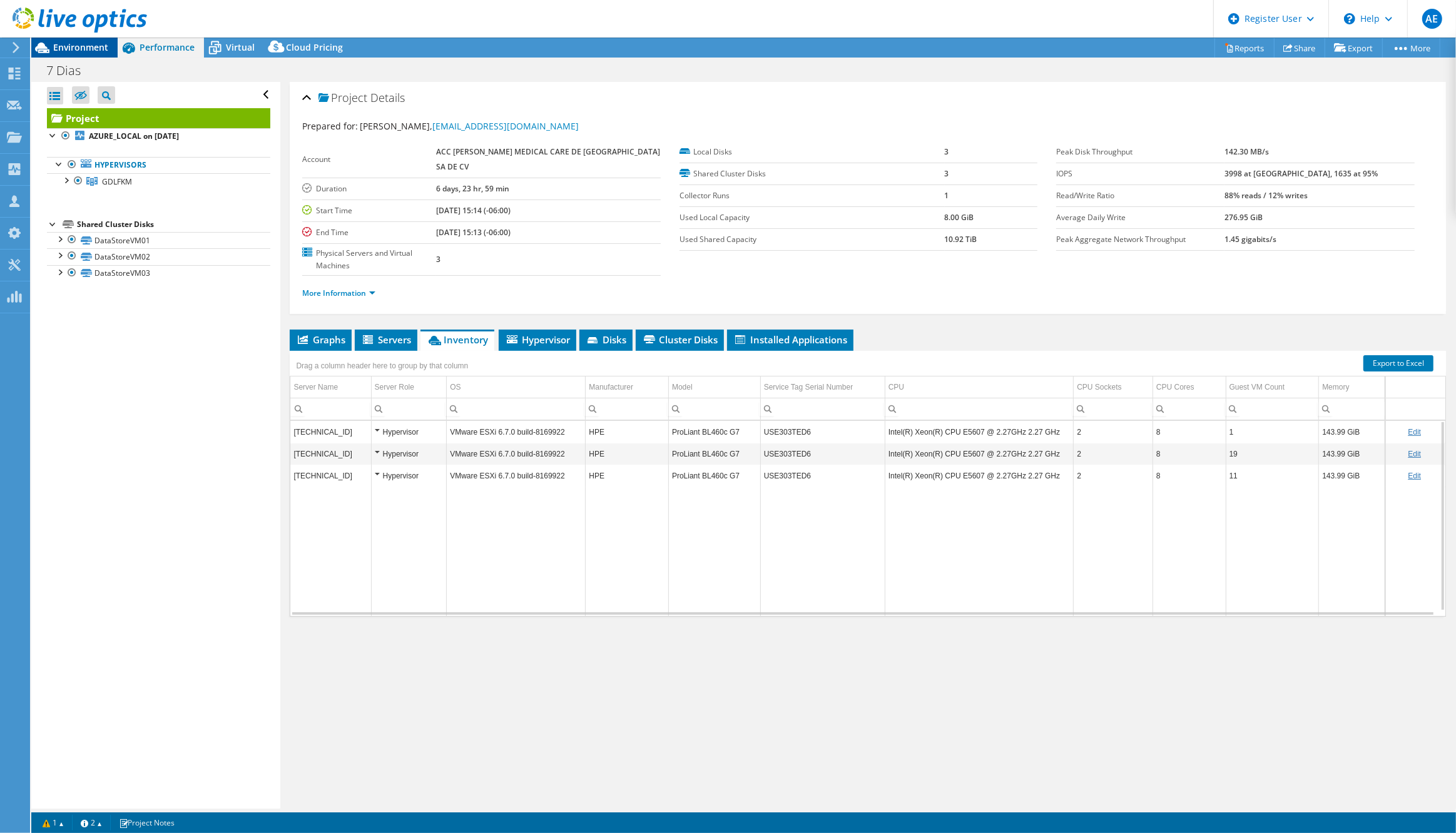
click at [83, 45] on span "Environment" at bounding box center [81, 47] width 55 height 12
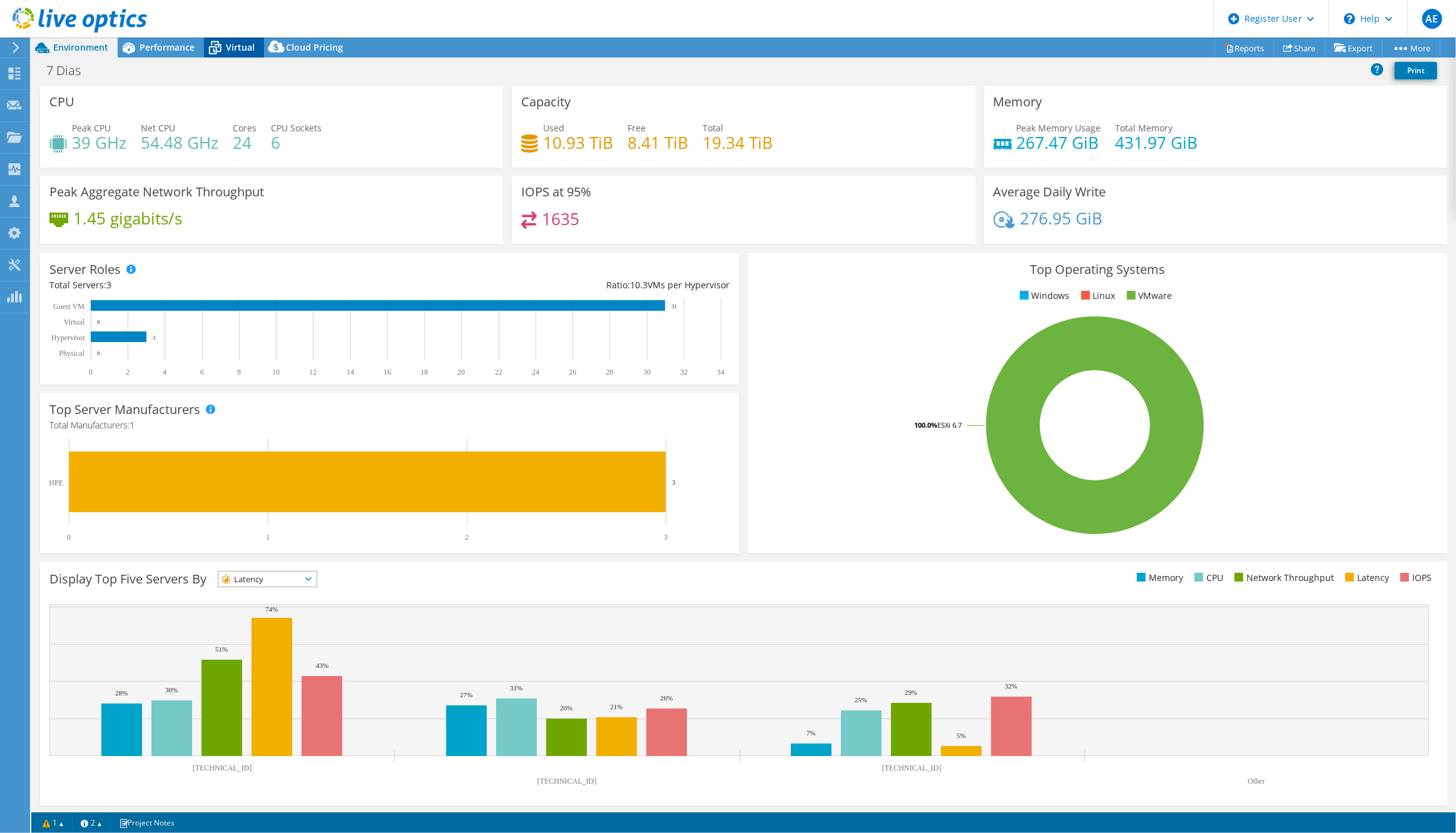
click at [225, 39] on icon at bounding box center [215, 47] width 22 height 22
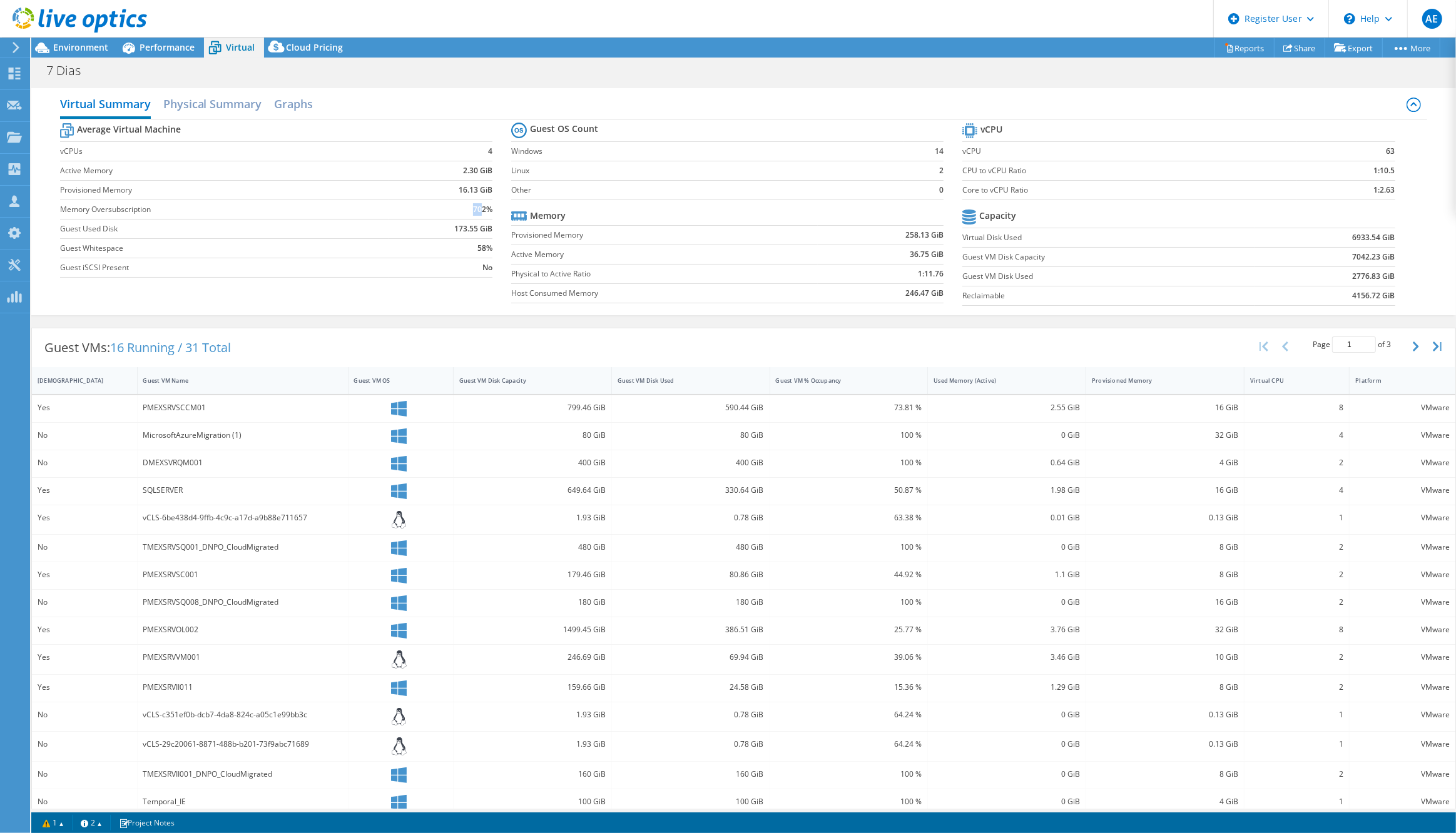
drag, startPoint x: 468, startPoint y: 211, endPoint x: 478, endPoint y: 207, distance: 10.8
click at [478, 207] on td "702%" at bounding box center [440, 209] width 104 height 20
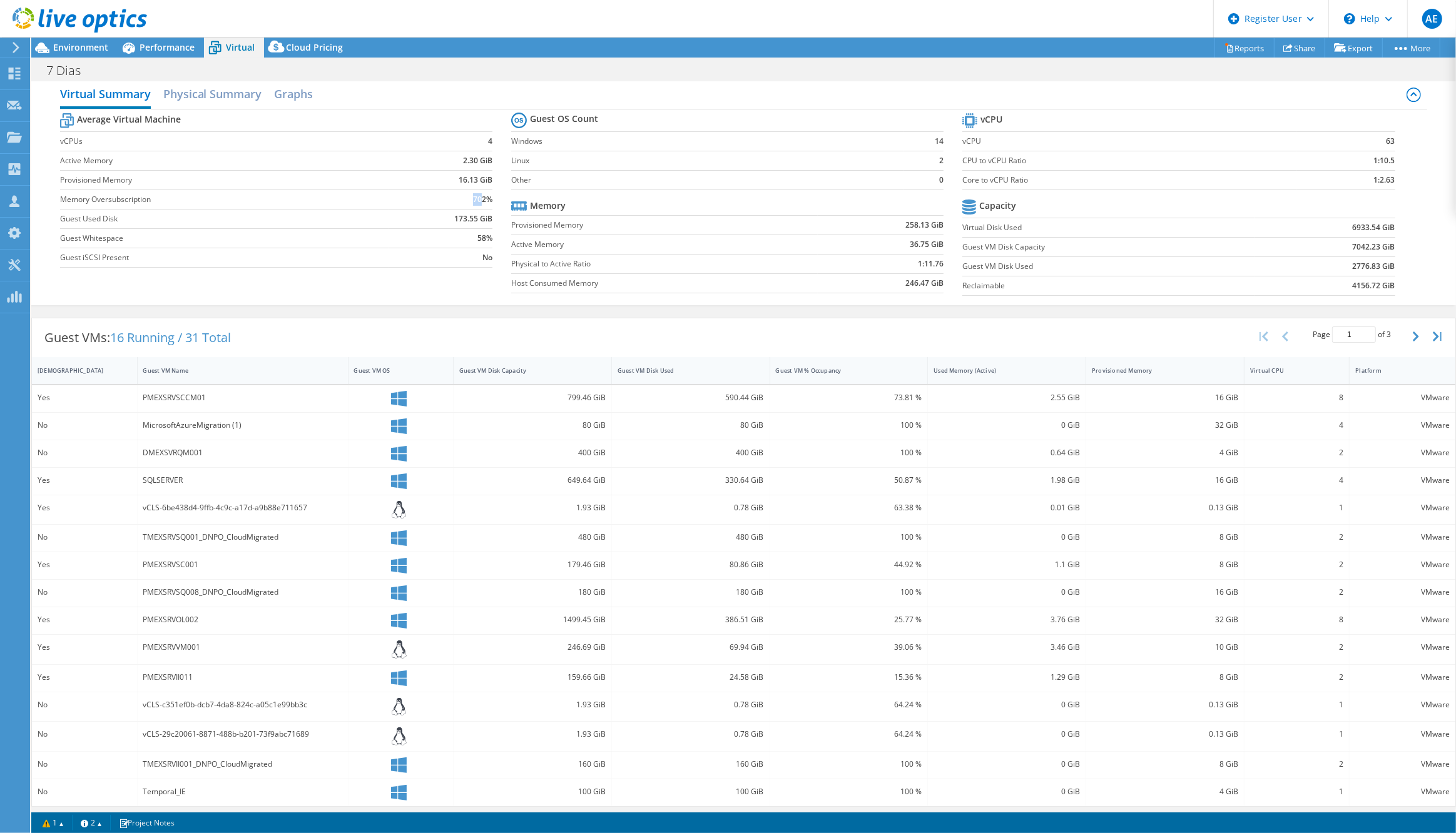
scroll to position [13, 0]
click at [470, 75] on div "7 [PERSON_NAME] Print" at bounding box center [744, 70] width 1425 height 23
click at [550, 27] on header "AE Dell User [PERSON_NAME] [PERSON_NAME][EMAIL_ADDRESS][PERSON_NAME][DOMAIN_NAM…" at bounding box center [728, 19] width 1456 height 38
click at [515, 13] on header "AE Dell User [PERSON_NAME] [PERSON_NAME][EMAIL_ADDRESS][PERSON_NAME][DOMAIN_NAM…" at bounding box center [728, 19] width 1456 height 38
